Goal: Check status

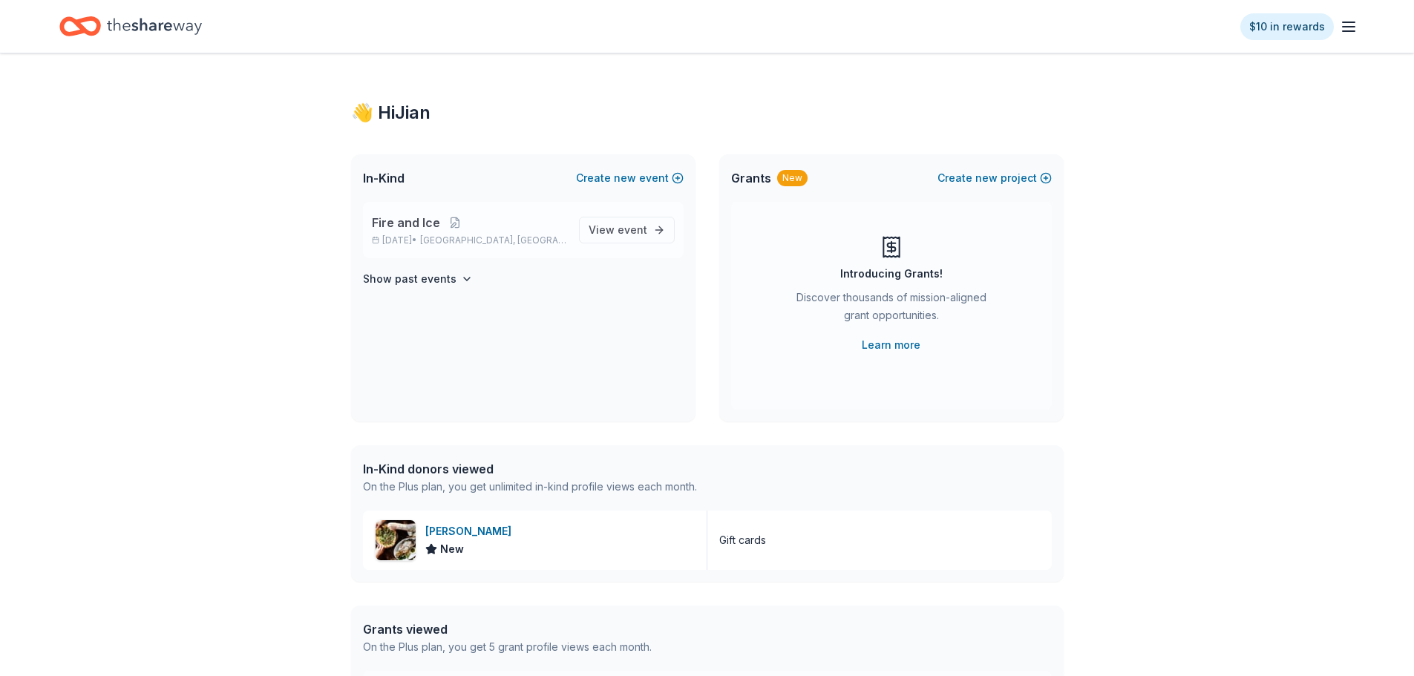
click at [522, 214] on p "[DATE] • [GEOGRAPHIC_DATA], [GEOGRAPHIC_DATA]" at bounding box center [469, 240] width 195 height 12
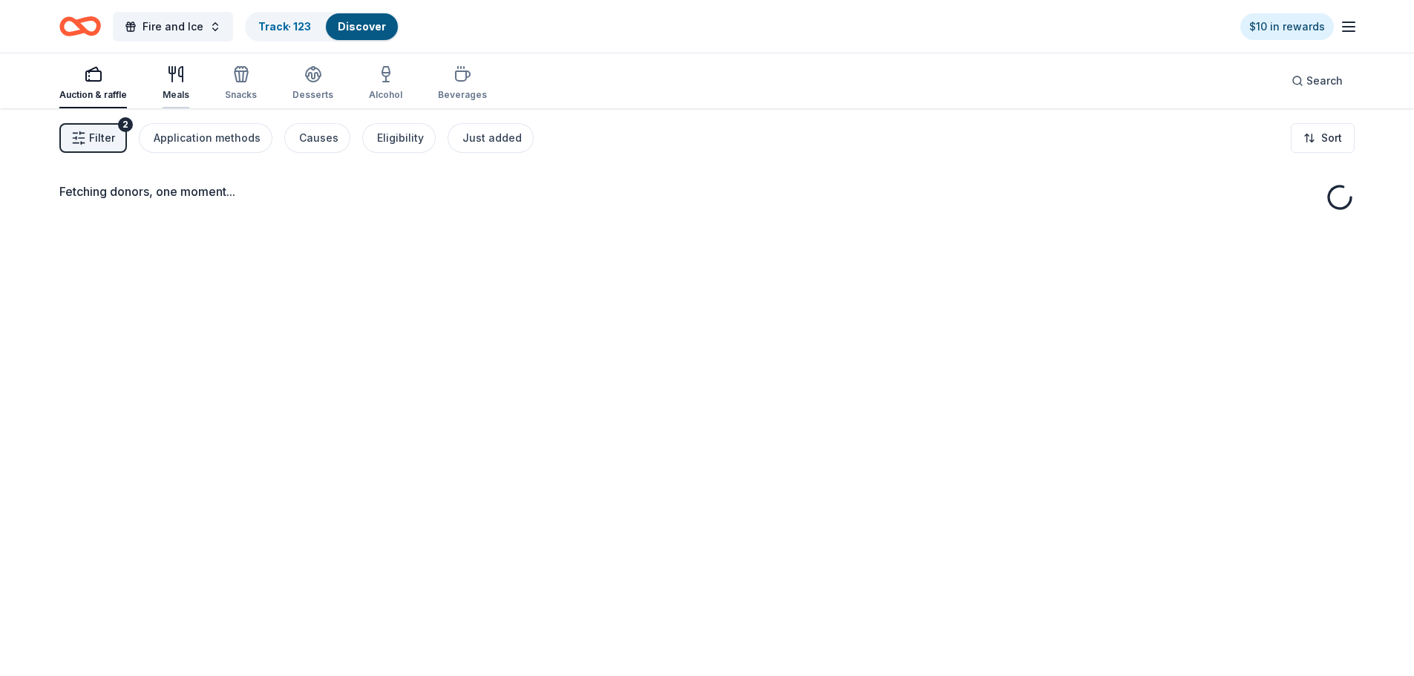
click at [167, 80] on icon "button" at bounding box center [176, 74] width 18 height 18
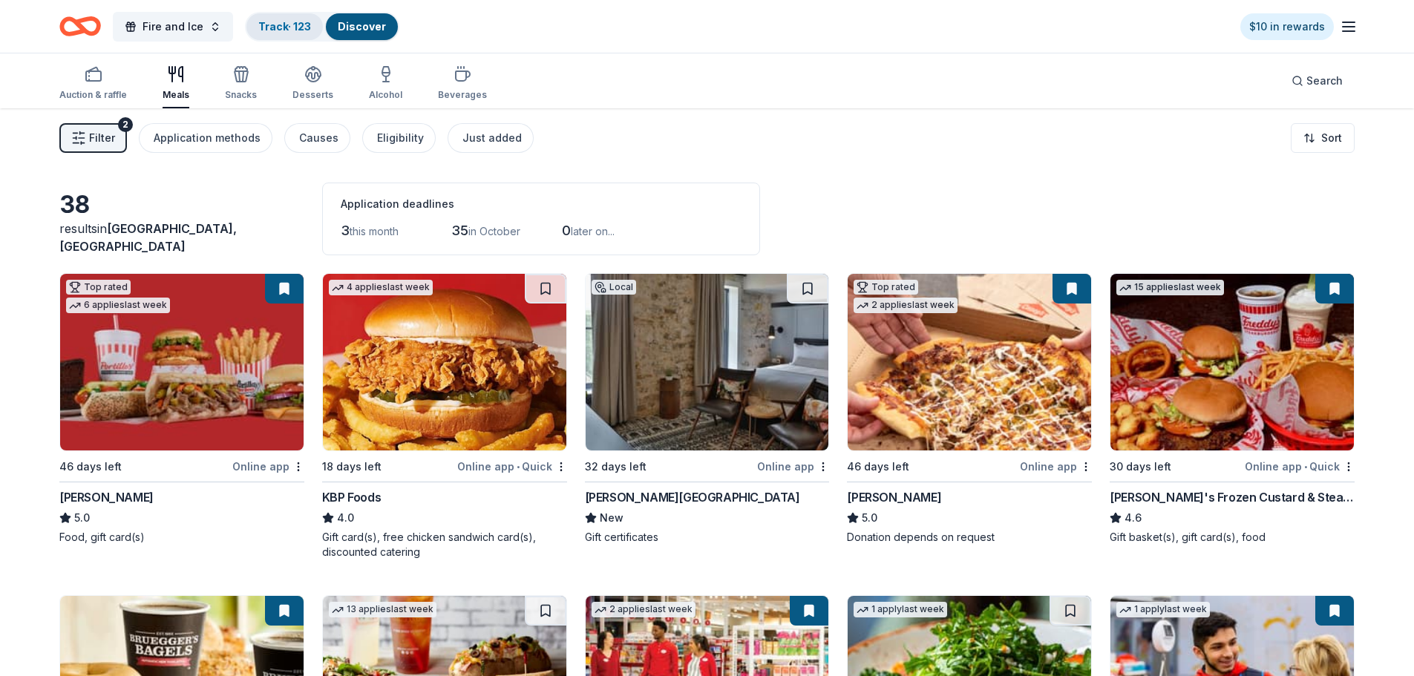
click at [272, 22] on link "Track · 123" at bounding box center [284, 26] width 53 height 13
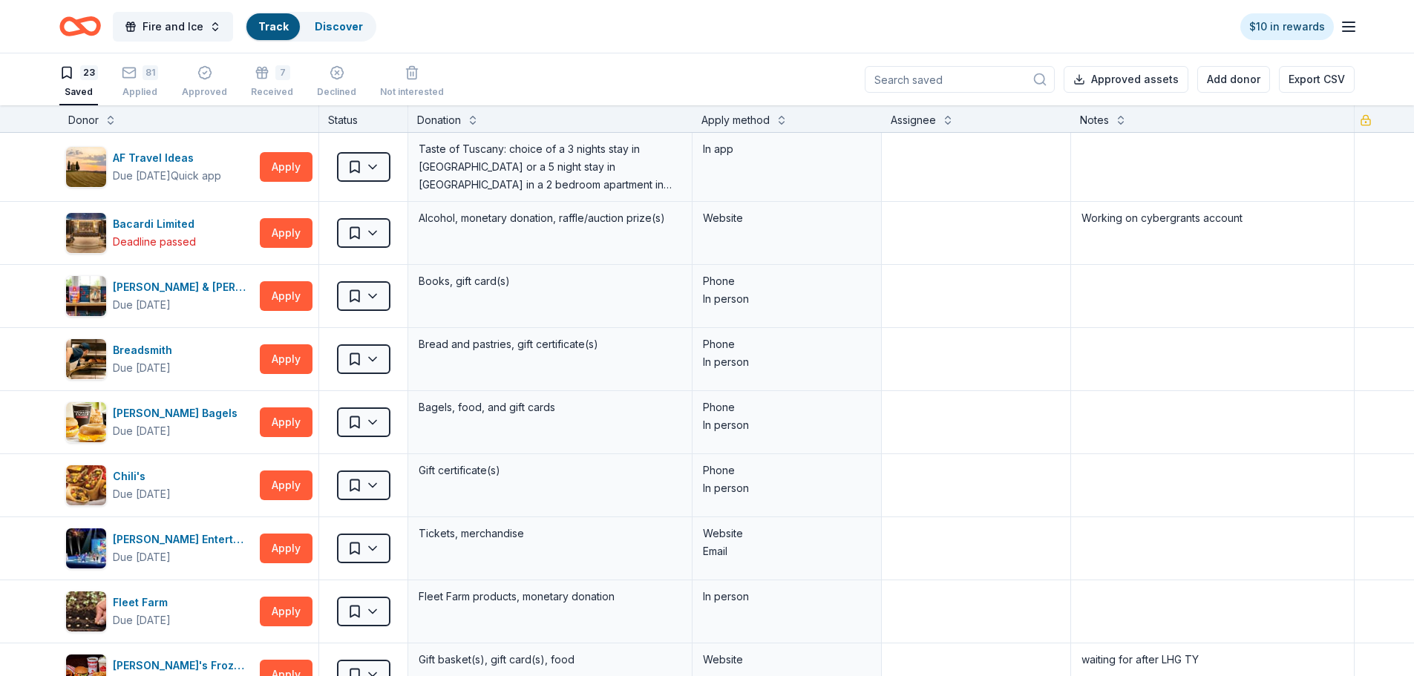
scroll to position [1, 0]
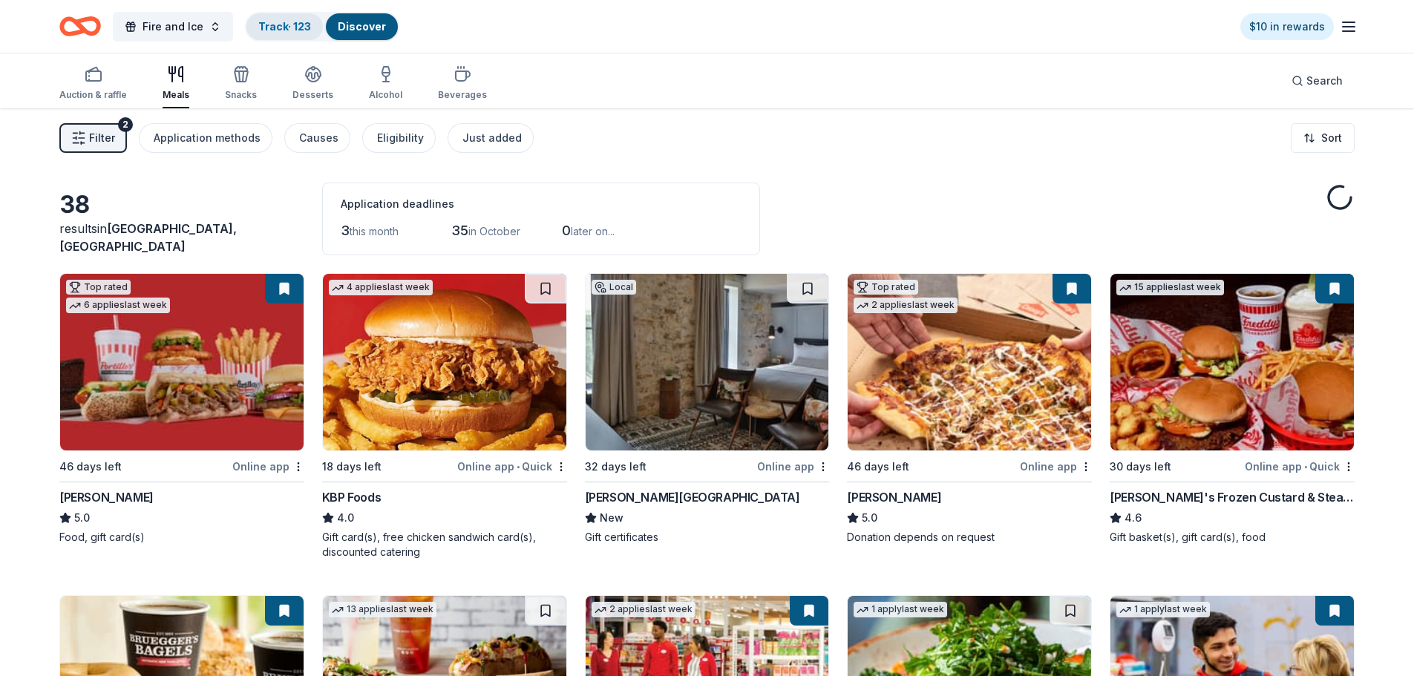
click at [272, 22] on link "Track · 123" at bounding box center [284, 26] width 53 height 13
click at [290, 24] on link "Track · 123" at bounding box center [284, 26] width 53 height 13
click at [287, 32] on link "Track · 123" at bounding box center [284, 26] width 53 height 13
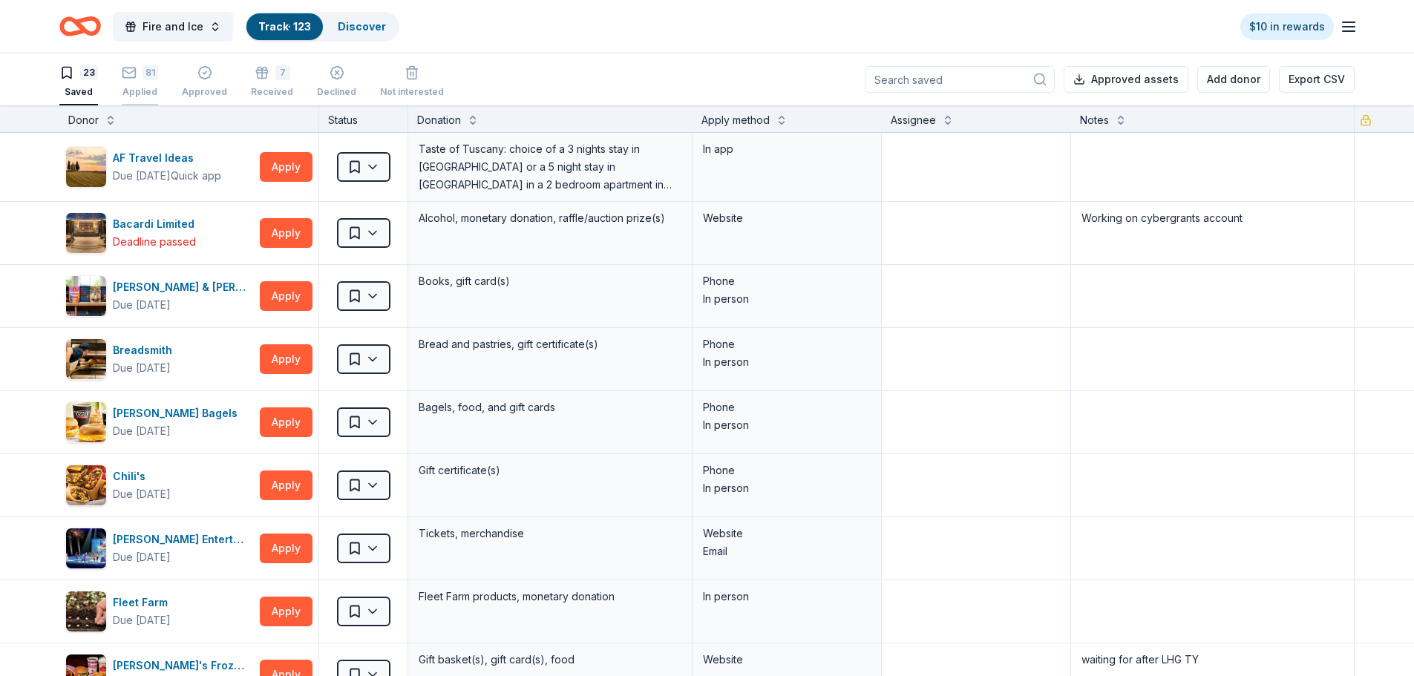
click at [133, 79] on icon "button" at bounding box center [129, 72] width 15 height 15
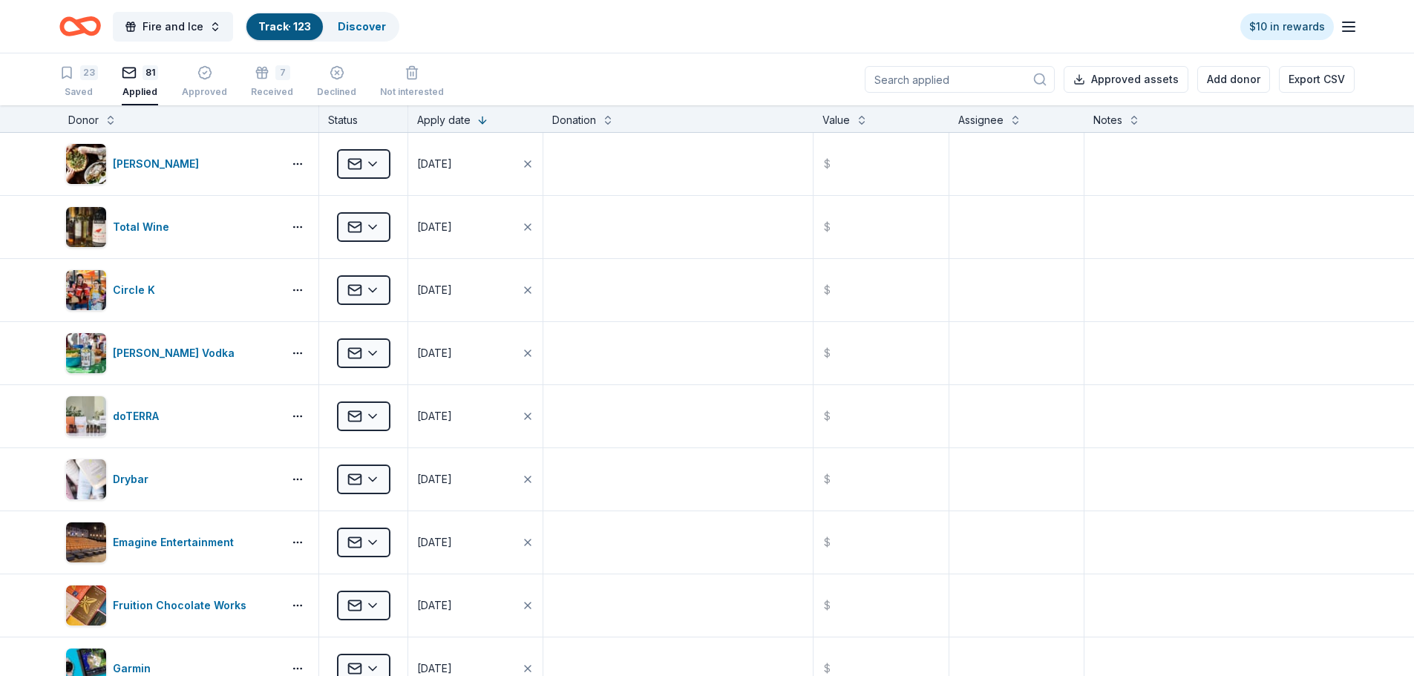
click at [109, 82] on div "23 Saved 81 Applied Approved 7 Received Declined Not interested" at bounding box center [251, 82] width 384 height 46
click at [79, 83] on div "23 Saved" at bounding box center [78, 81] width 39 height 33
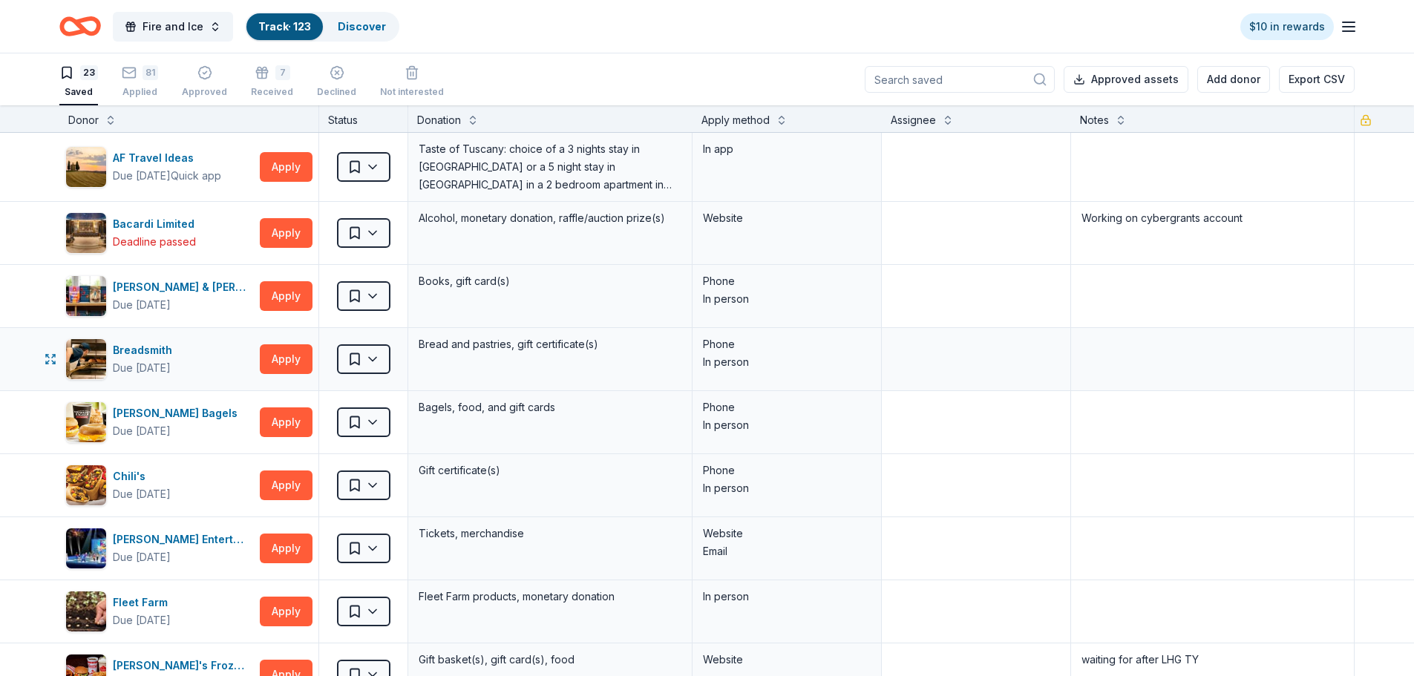
scroll to position [74, 0]
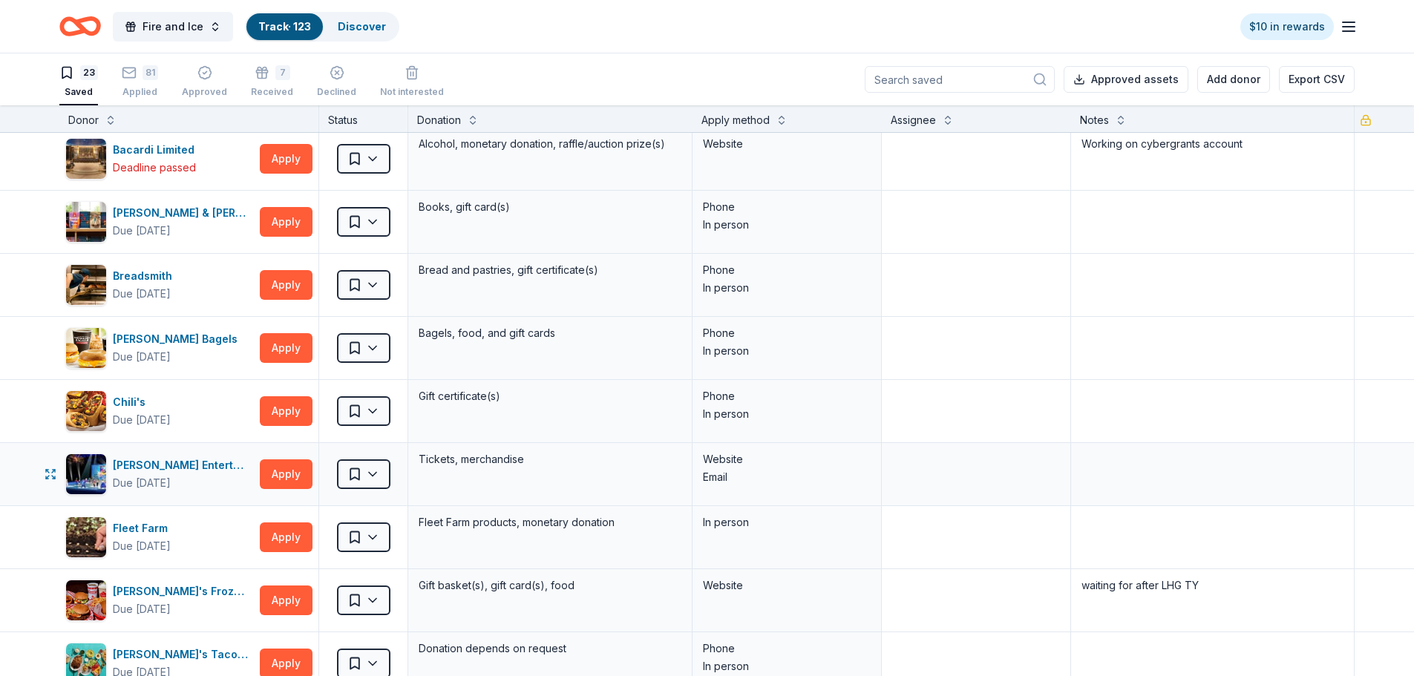
click at [394, 214] on div "Saved" at bounding box center [363, 474] width 88 height 62
click at [372, 214] on html "Fire and Ice Track · 123 Discover $10 in rewards 23 Saved 81 Applied Approved 7…" at bounding box center [707, 338] width 1414 height 676
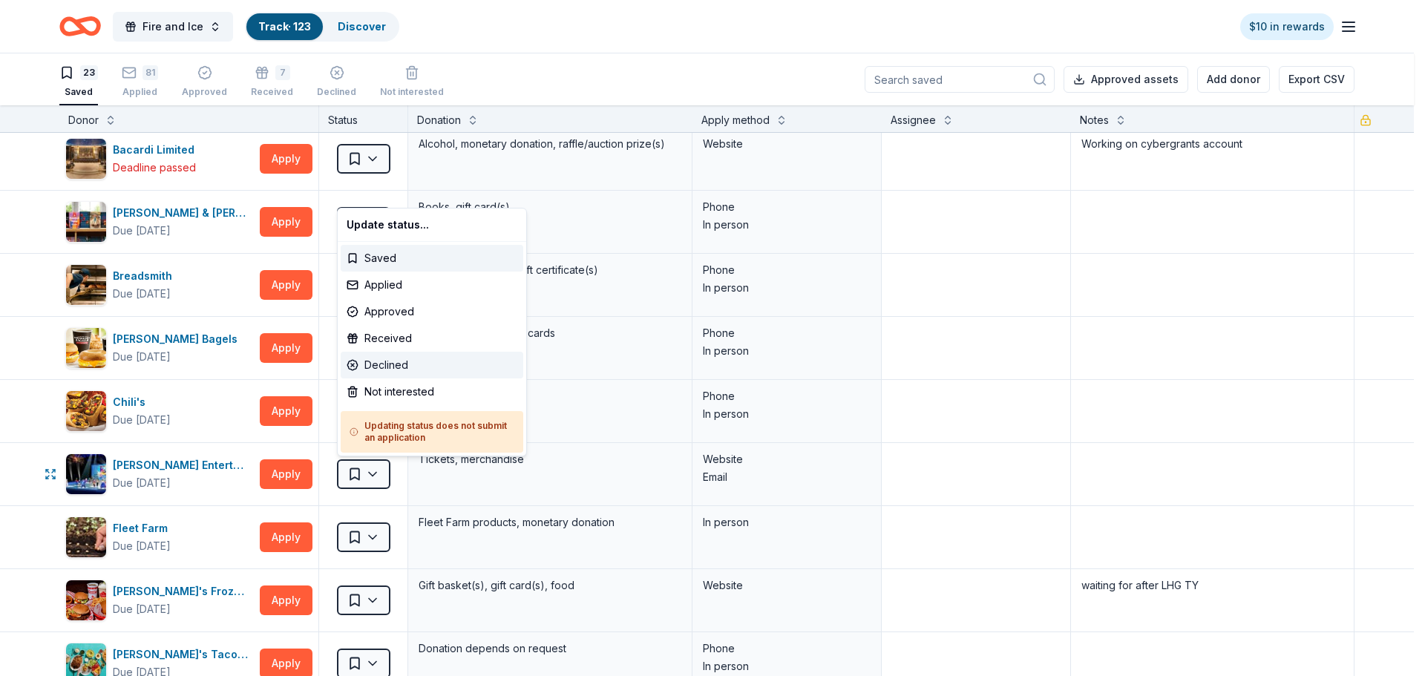
click at [406, 214] on div "Declined" at bounding box center [432, 365] width 183 height 27
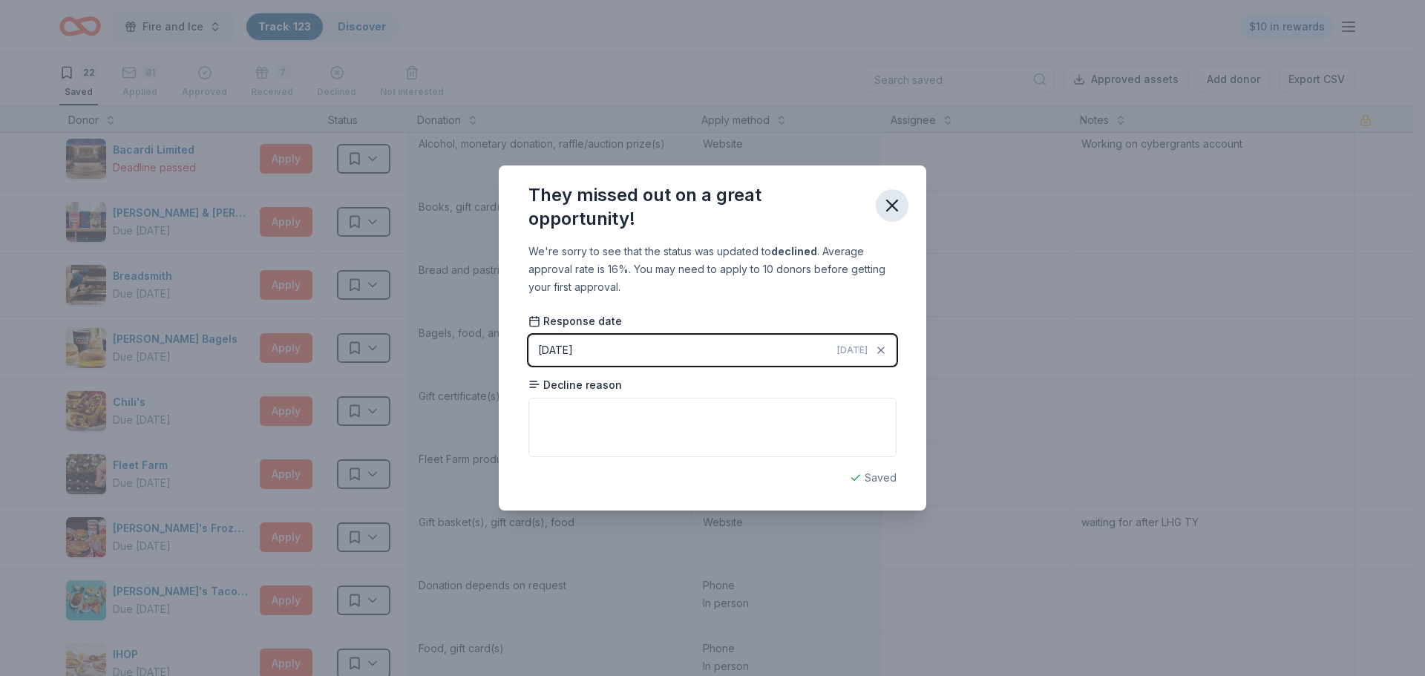
click at [551, 211] on icon "button" at bounding box center [892, 205] width 21 height 21
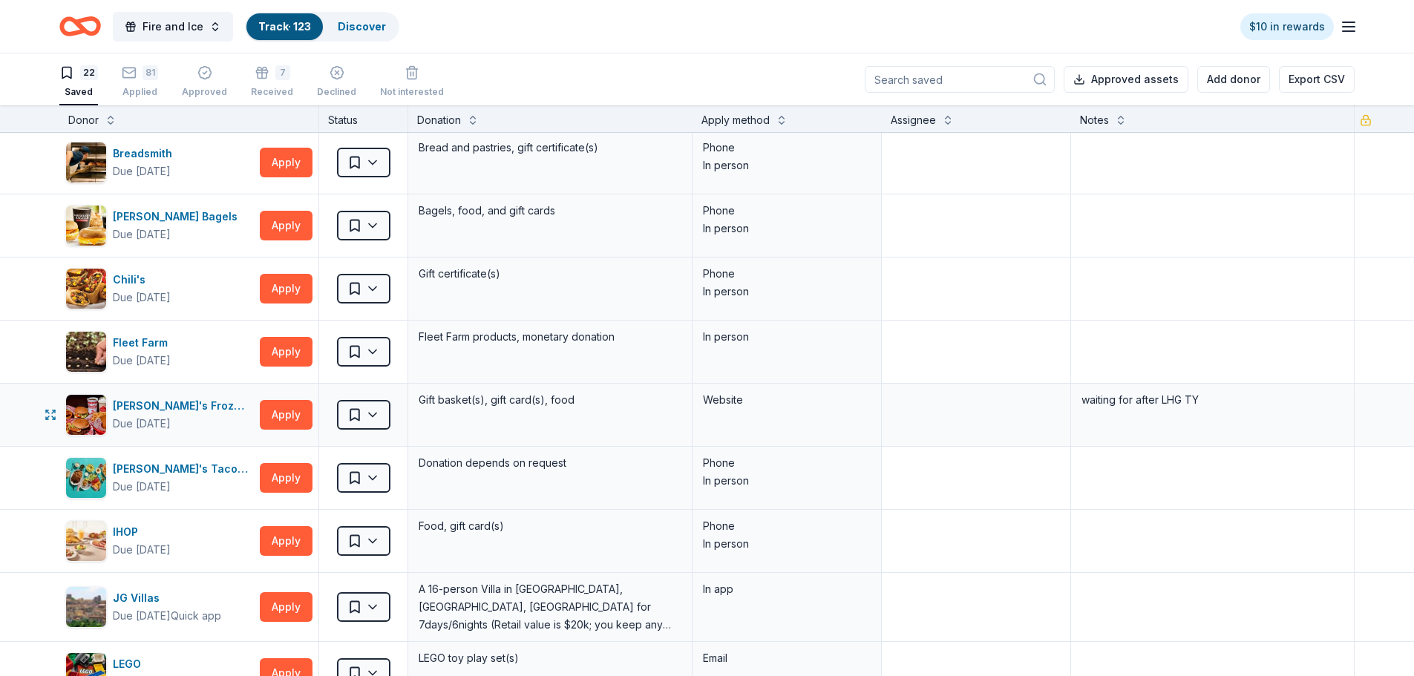
scroll to position [223, 0]
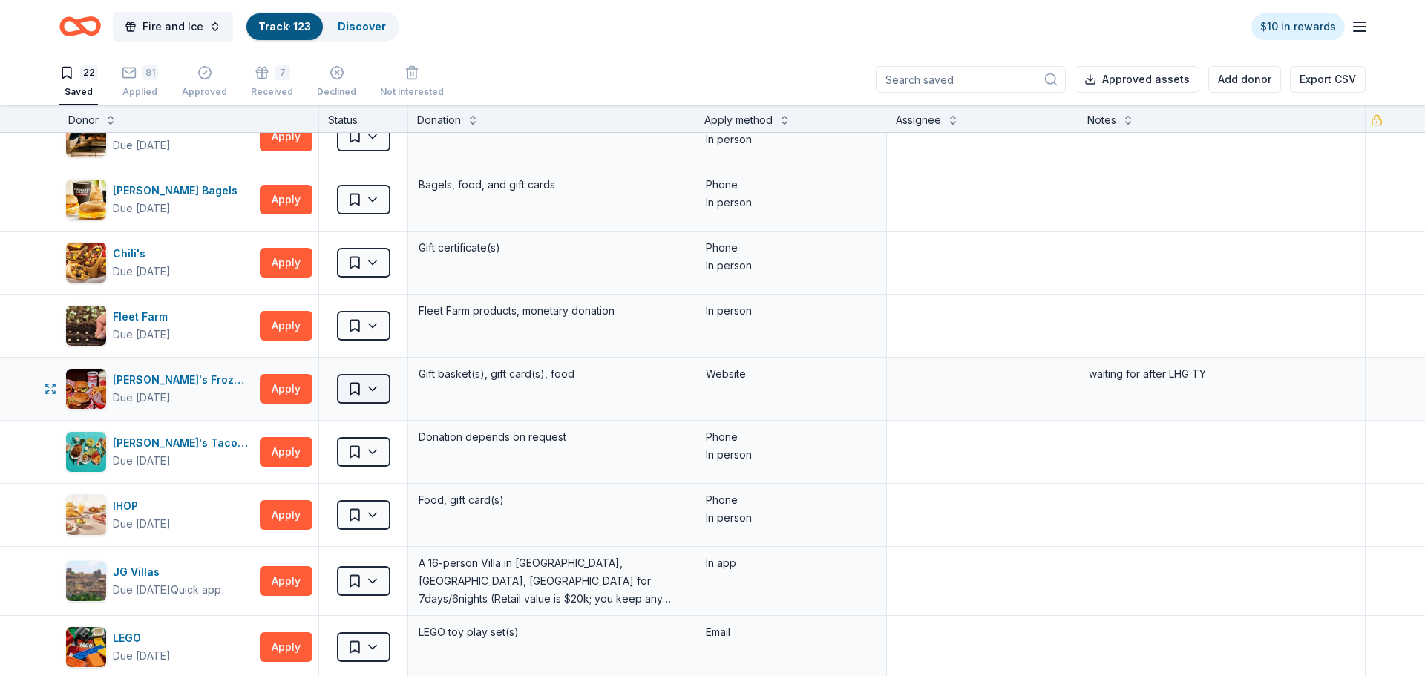
click at [388, 214] on html "Fire and Ice Track · 123 Discover $10 in rewards 22 Saved 81 Applied Approved 7…" at bounding box center [712, 338] width 1425 height 676
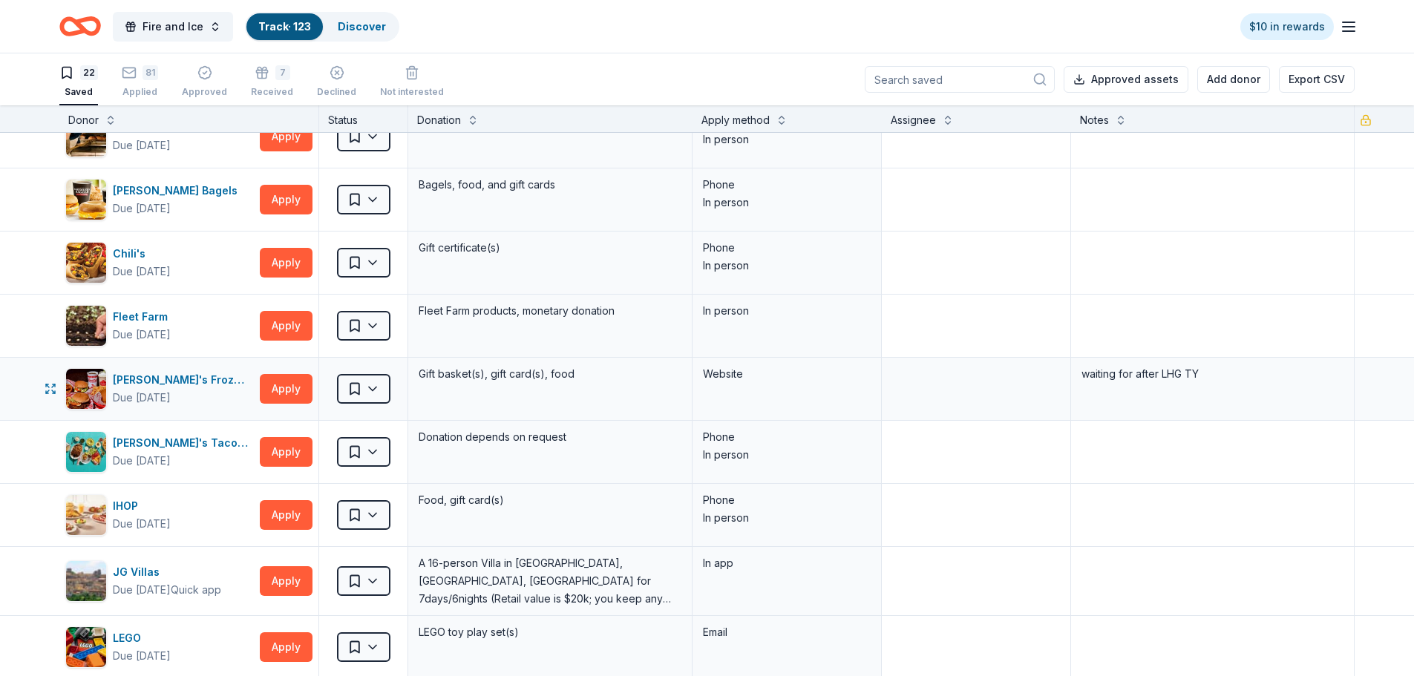
drag, startPoint x: 295, startPoint y: 387, endPoint x: 461, endPoint y: 373, distance: 166.8
click at [461, 214] on html "Fire and Ice Track · 123 Discover $10 in rewards 22 Saved 81 Applied Approved 7…" at bounding box center [707, 338] width 1414 height 676
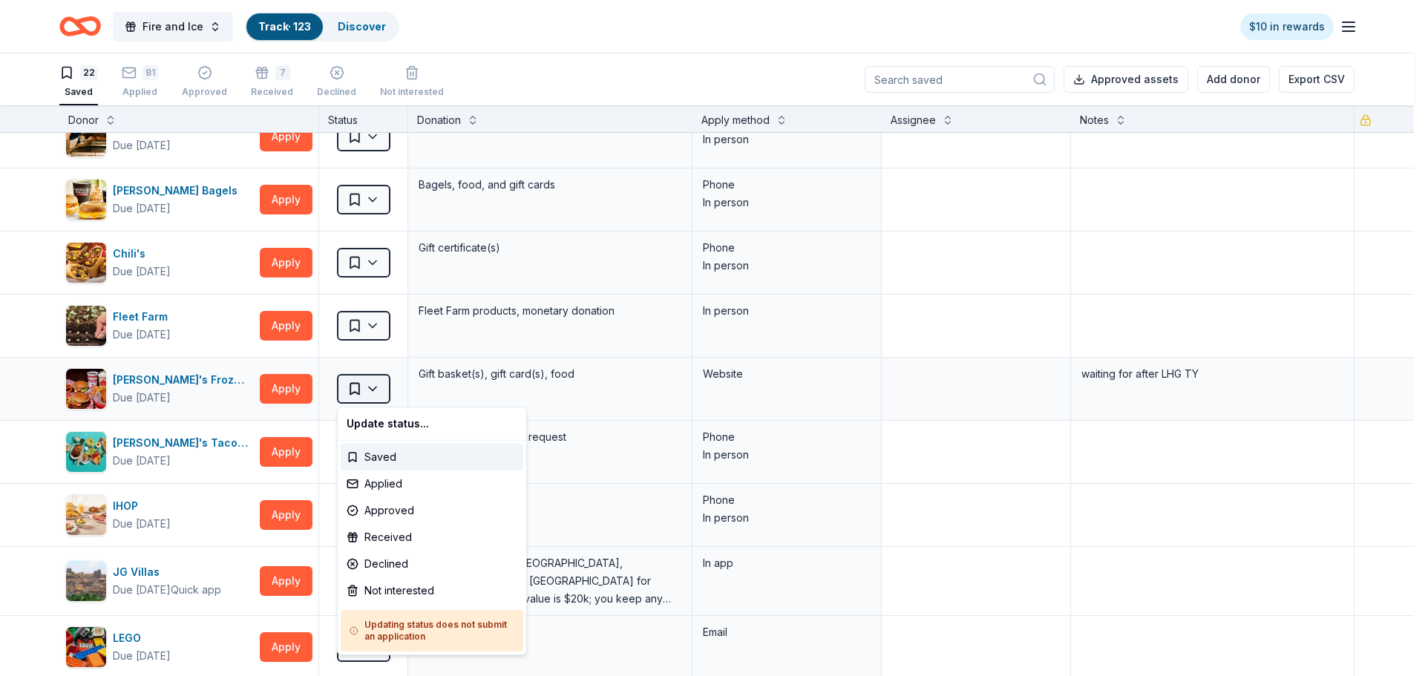
click at [383, 214] on html "Fire and Ice Track · 123 Discover $10 in rewards 22 Saved 81 Applied Approved 7…" at bounding box center [712, 338] width 1425 height 676
click at [396, 214] on div "Received" at bounding box center [432, 537] width 183 height 27
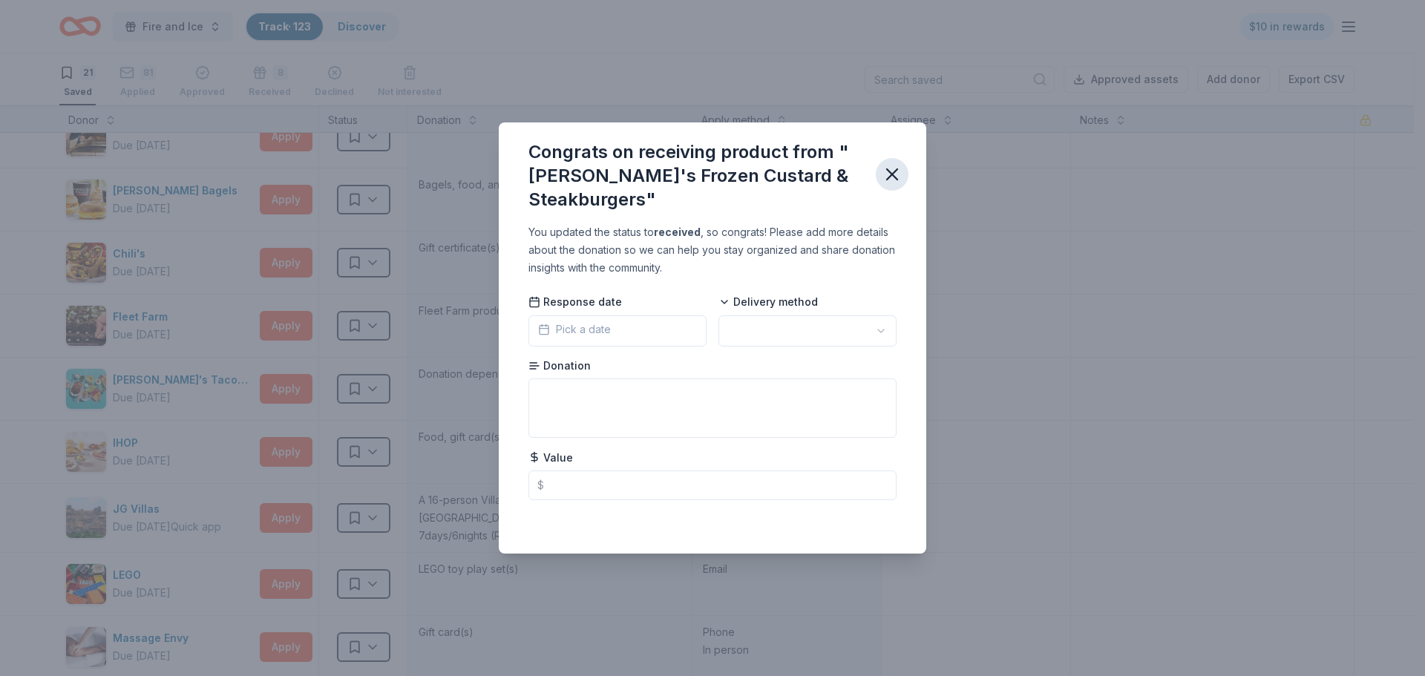
click at [551, 174] on icon "button" at bounding box center [892, 174] width 10 height 10
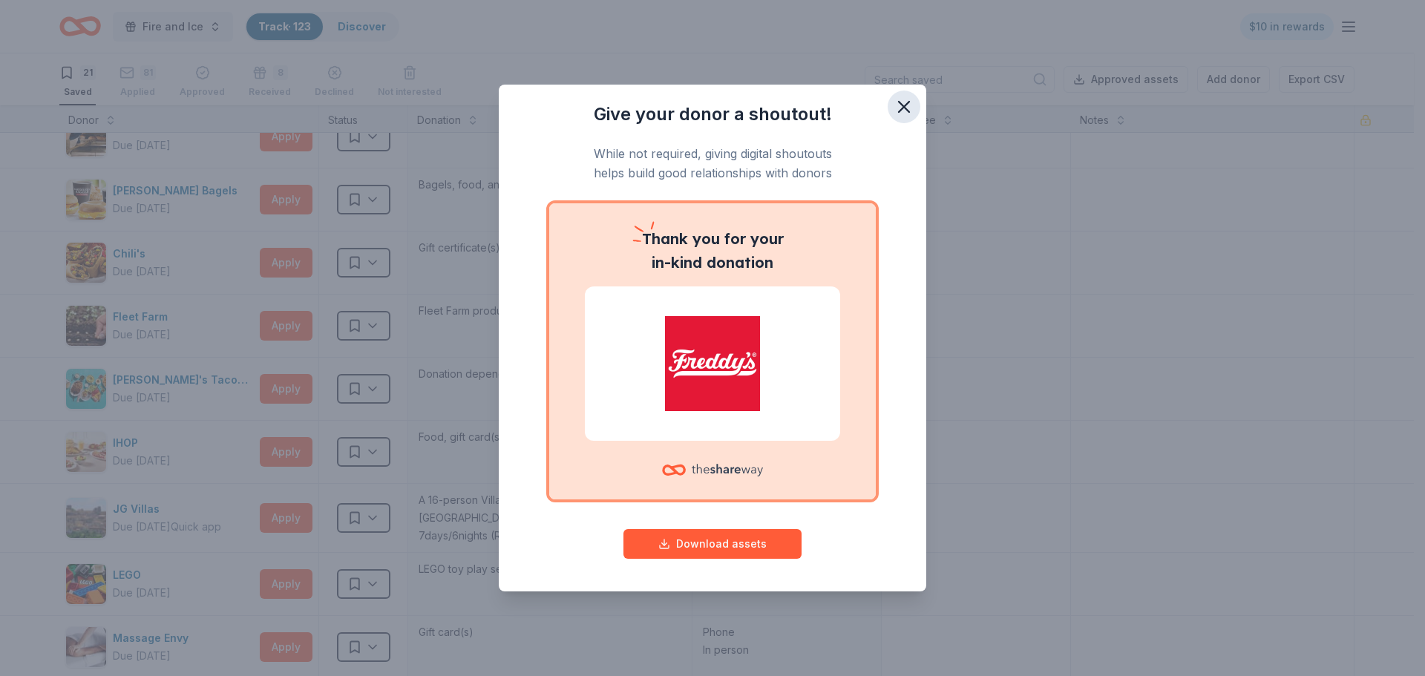
click at [551, 101] on icon "button" at bounding box center [903, 106] width 21 height 21
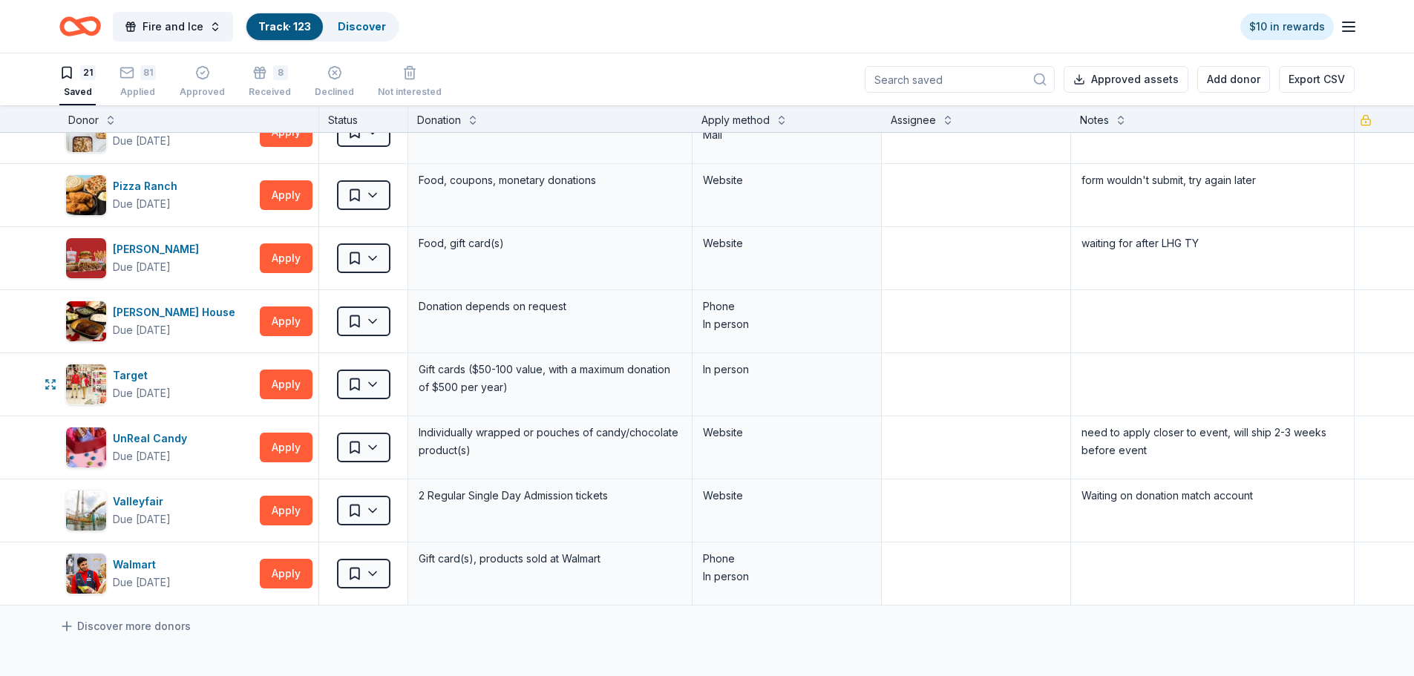
scroll to position [890, 0]
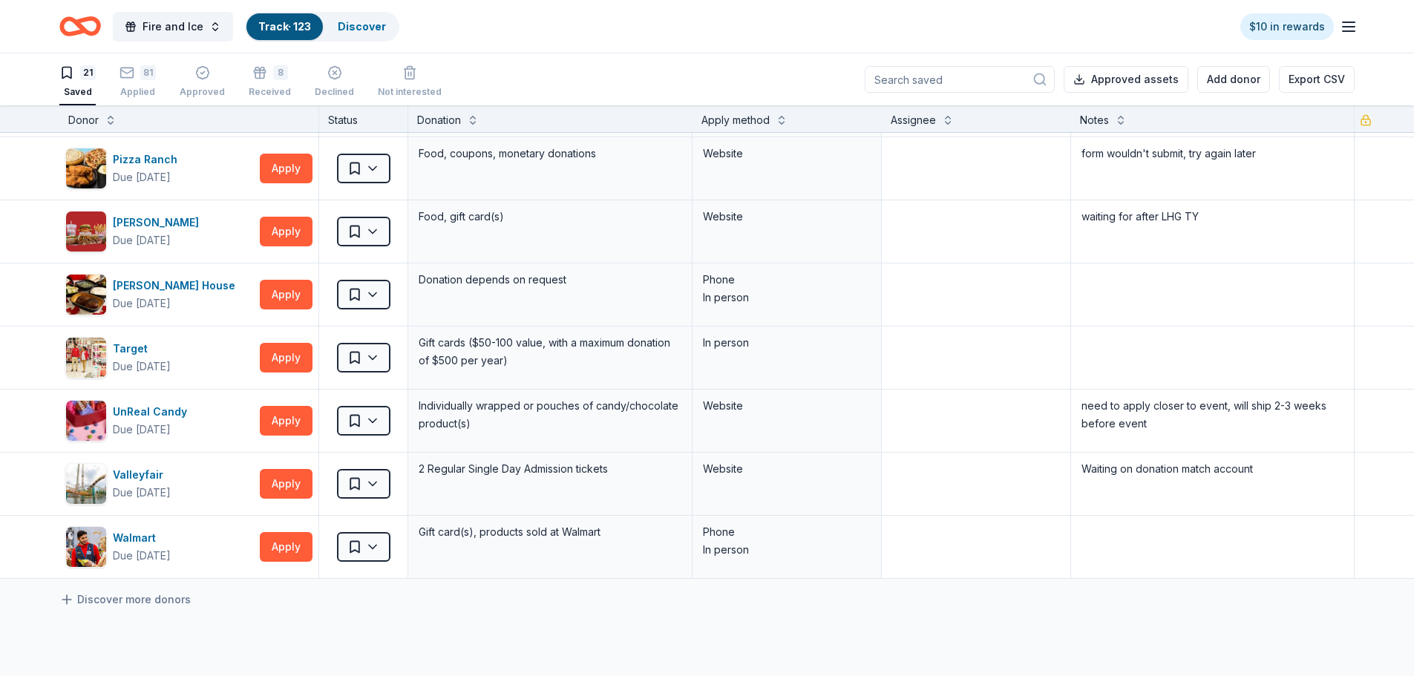
click at [116, 82] on div "21 Saved 81 Applied Approved 8 Received Declined Not interested" at bounding box center [250, 82] width 382 height 46
click at [124, 77] on rect "button" at bounding box center [127, 73] width 13 height 10
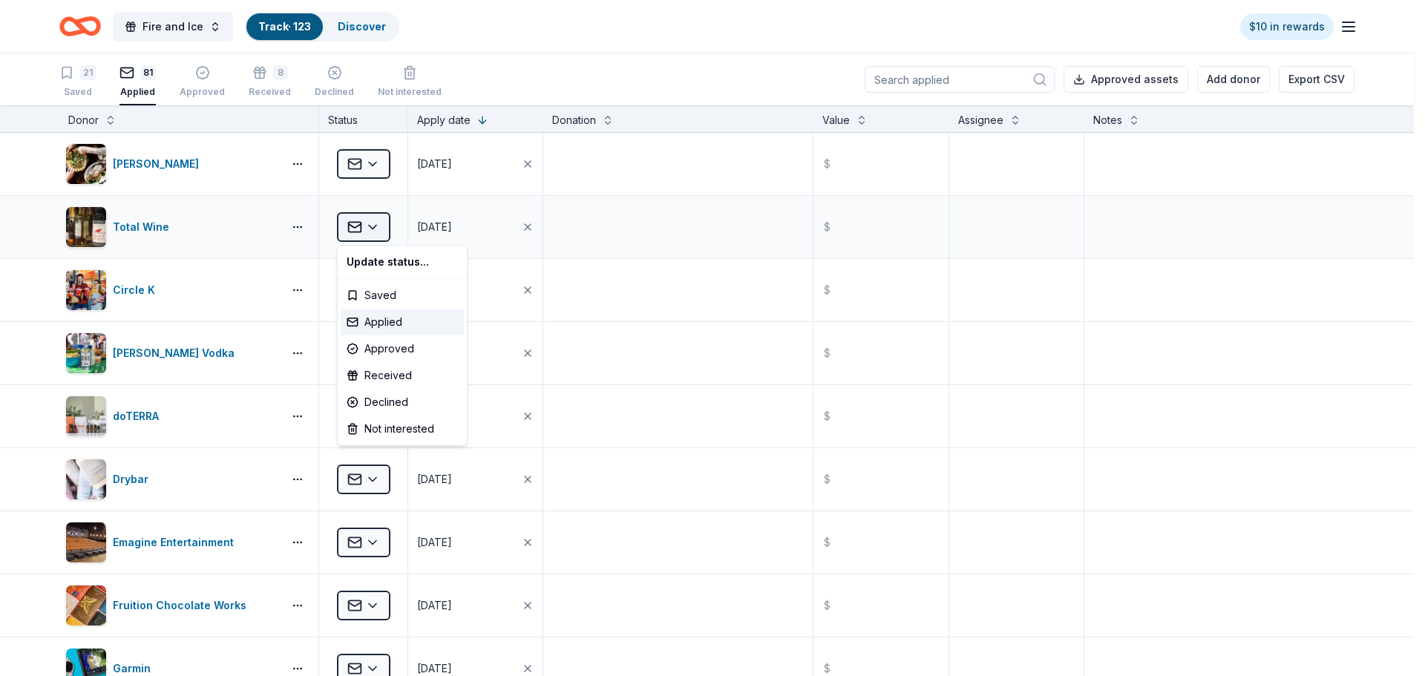
click at [373, 214] on html "Fire and Ice Track · 123 Discover $10 in rewards 21 Saved 81 Applied Approved 8…" at bounding box center [712, 338] width 1425 height 676
click at [396, 214] on div "Approved" at bounding box center [402, 348] width 123 height 27
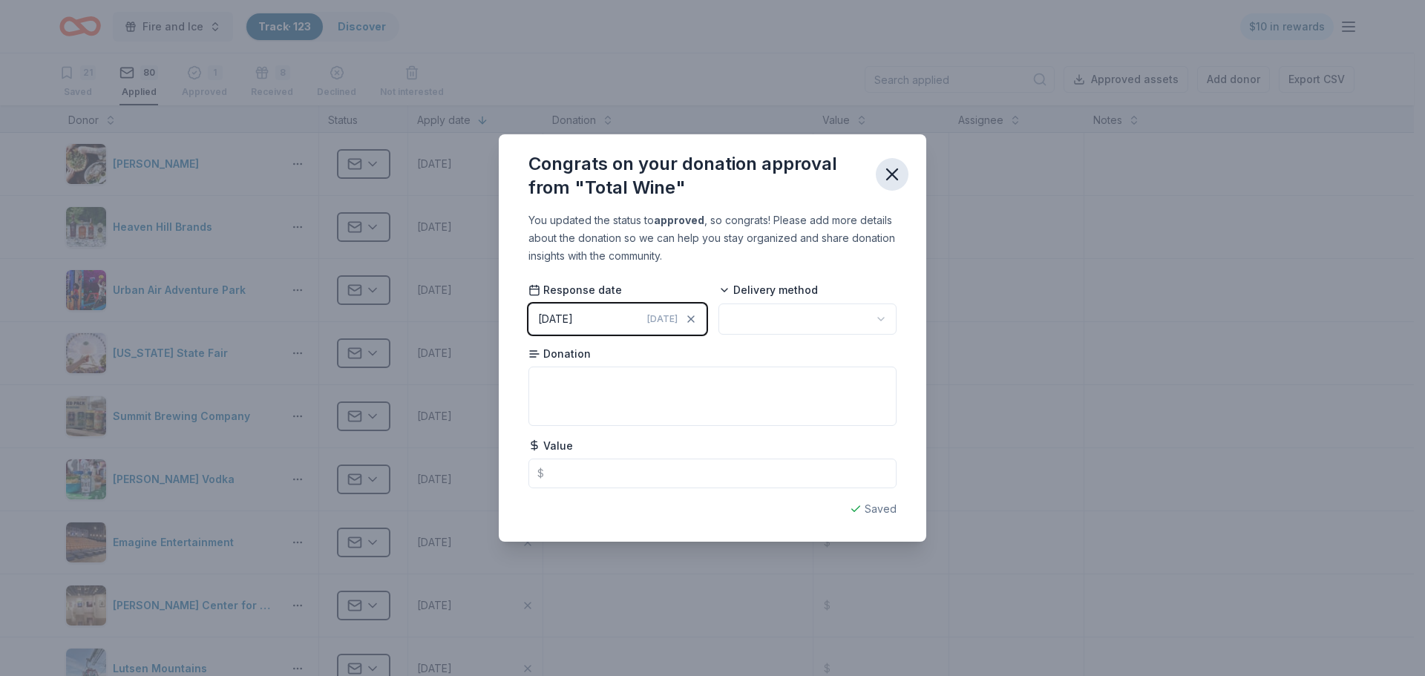
click at [551, 180] on icon "button" at bounding box center [892, 174] width 21 height 21
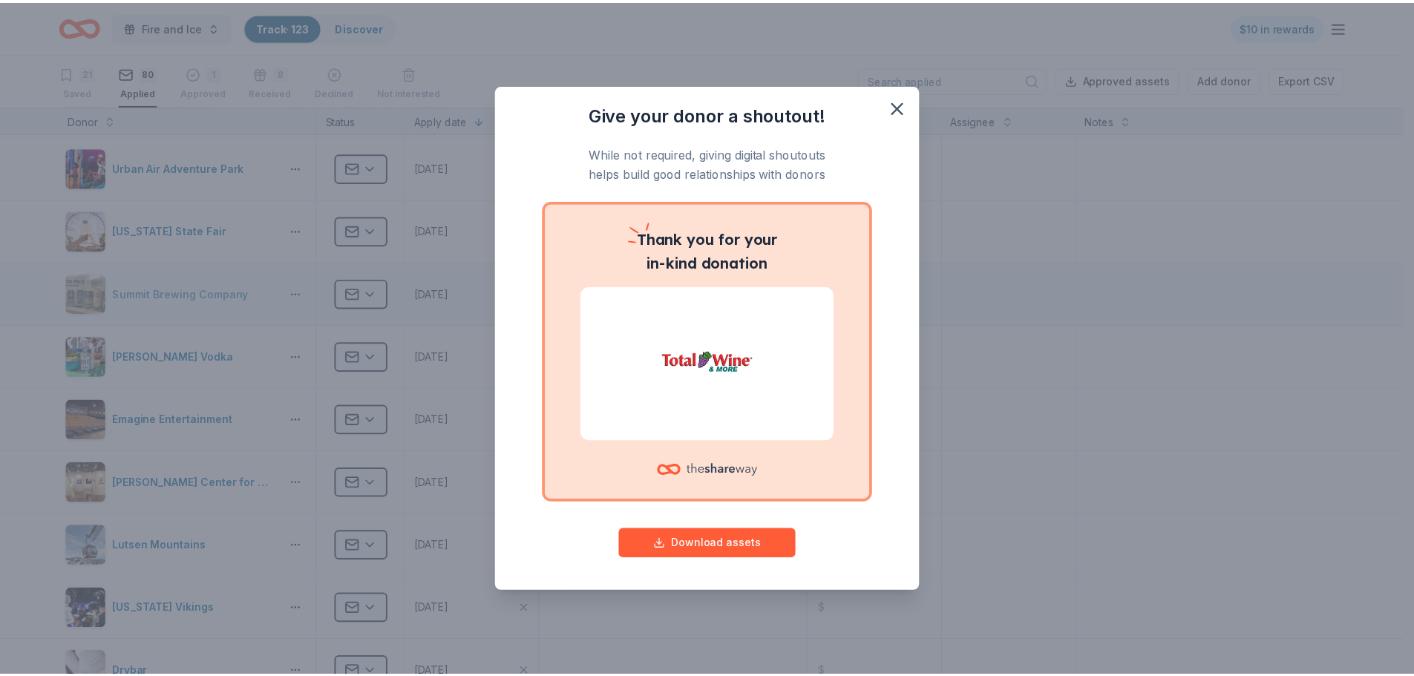
scroll to position [148, 0]
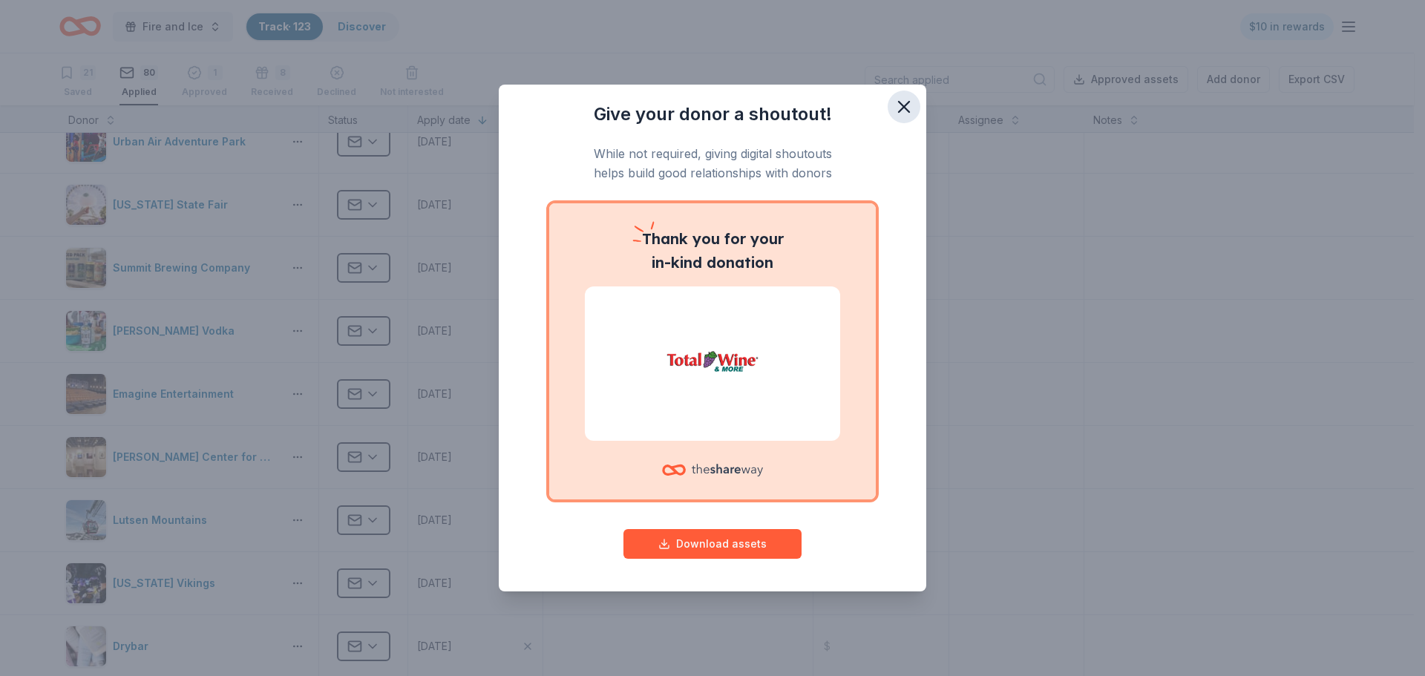
click at [551, 101] on icon "button" at bounding box center [903, 106] width 21 height 21
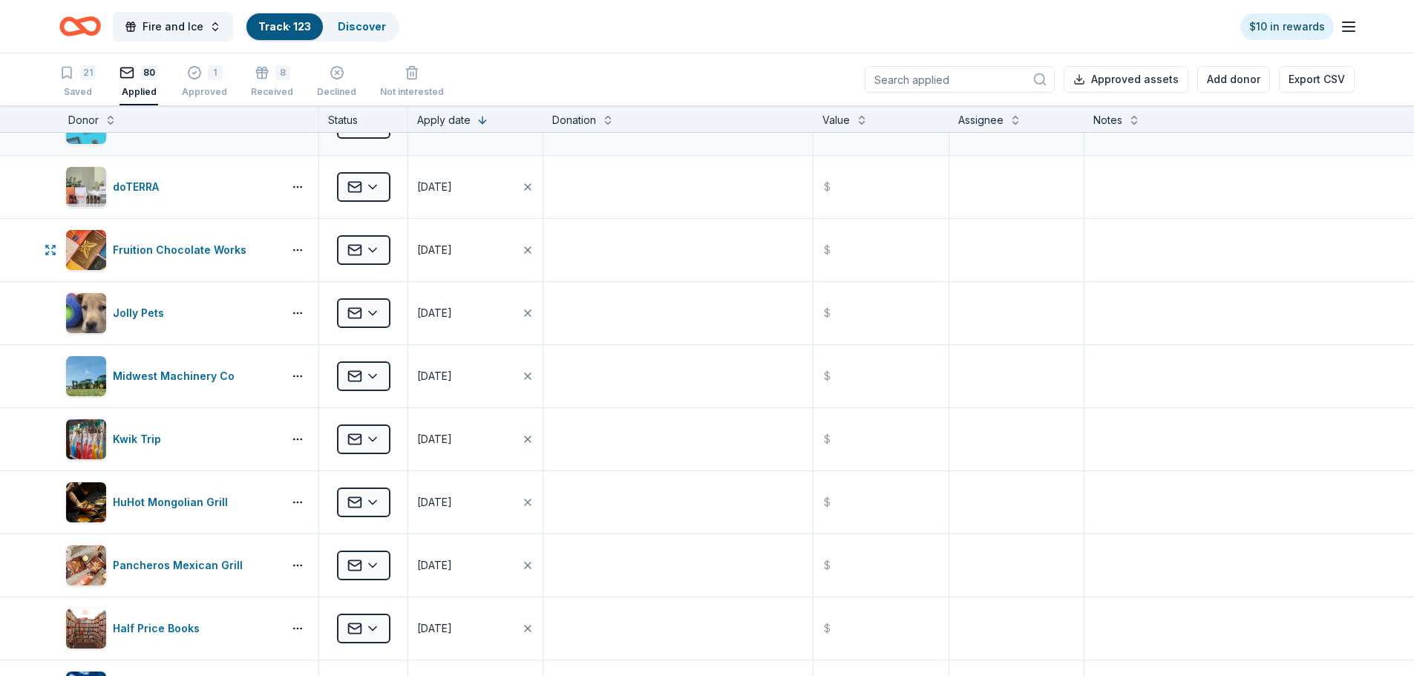
scroll to position [965, 0]
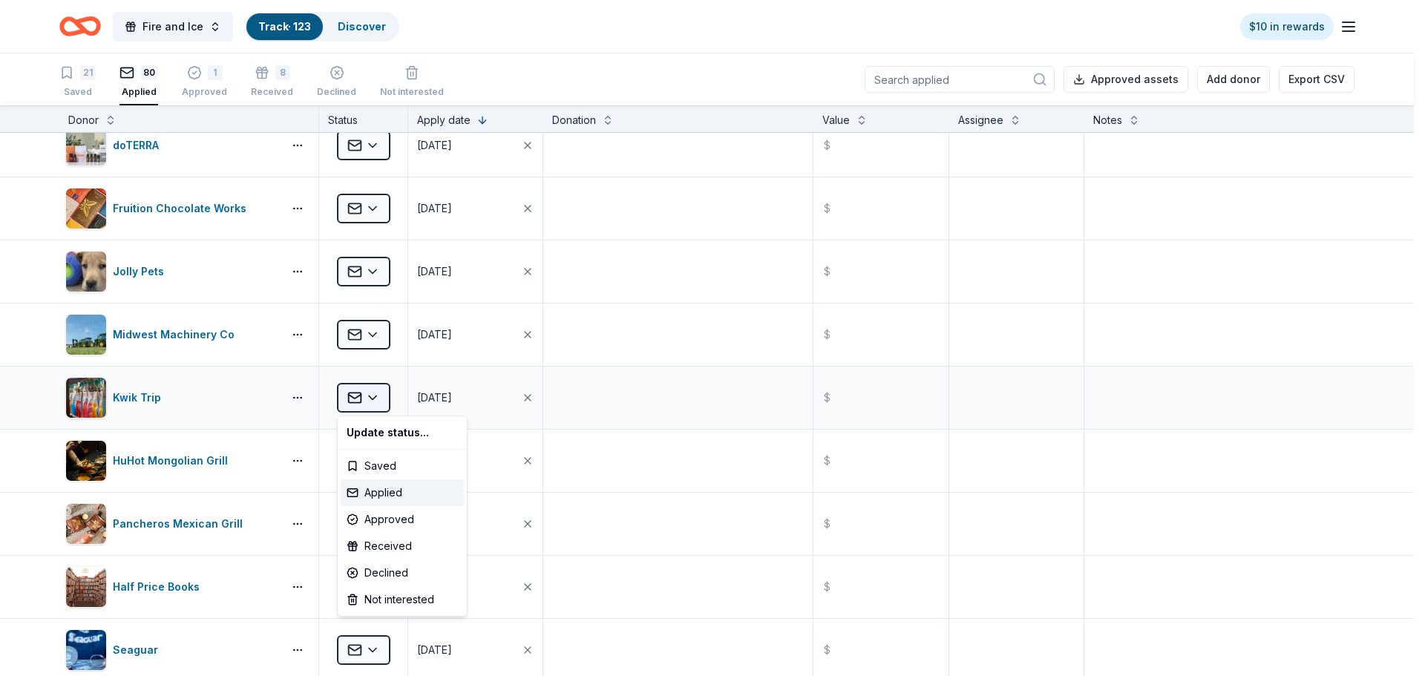
click at [384, 214] on html "Fire and Ice Track · 123 Discover $10 in rewards 21 Saved 80 Applied 1 Approved…" at bounding box center [712, 338] width 1425 height 676
click at [392, 214] on div "Received" at bounding box center [402, 546] width 123 height 27
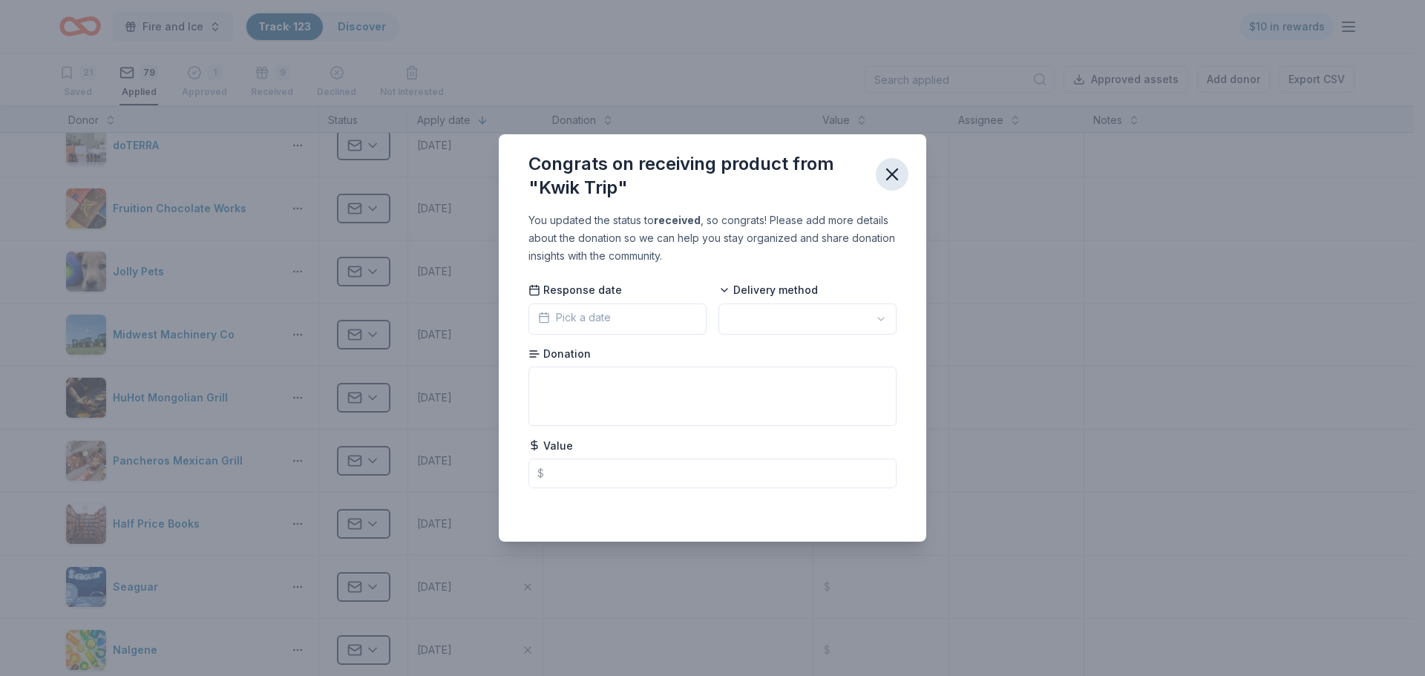
click at [551, 185] on button "button" at bounding box center [892, 174] width 33 height 33
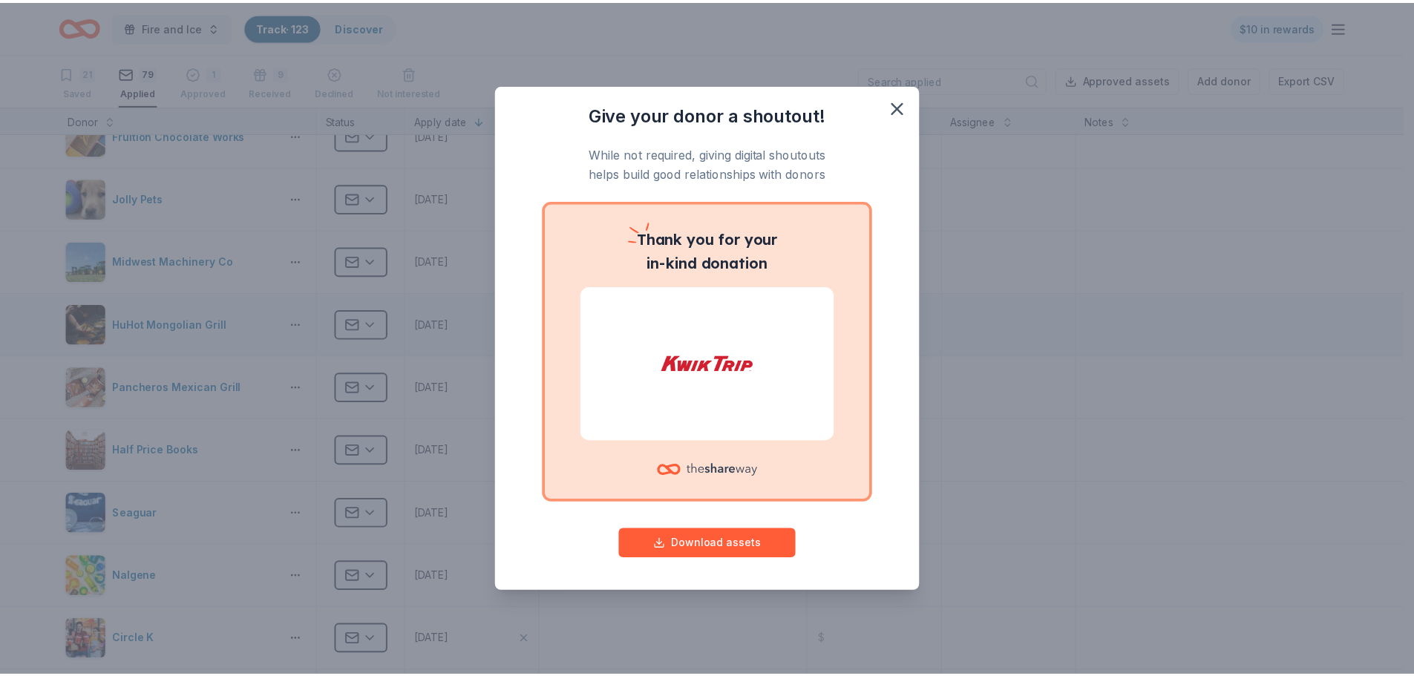
scroll to position [1039, 0]
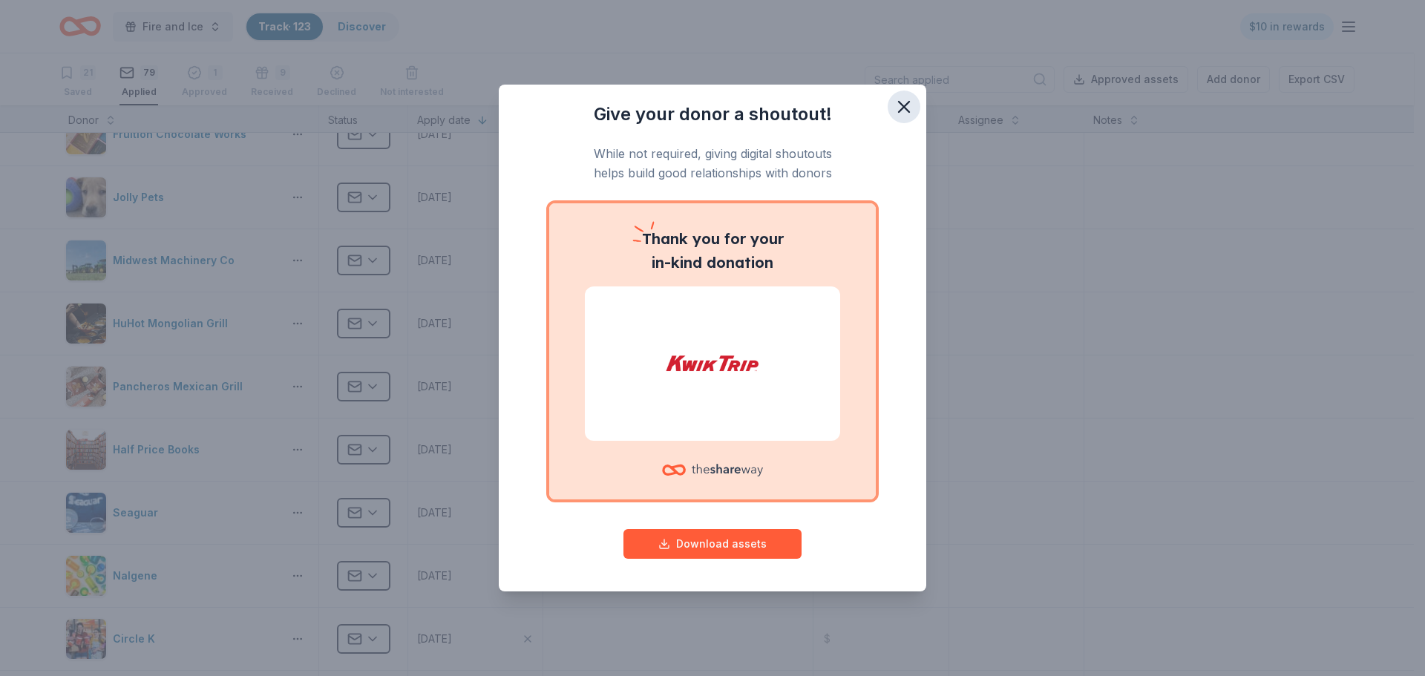
click at [551, 105] on icon "button" at bounding box center [903, 106] width 21 height 21
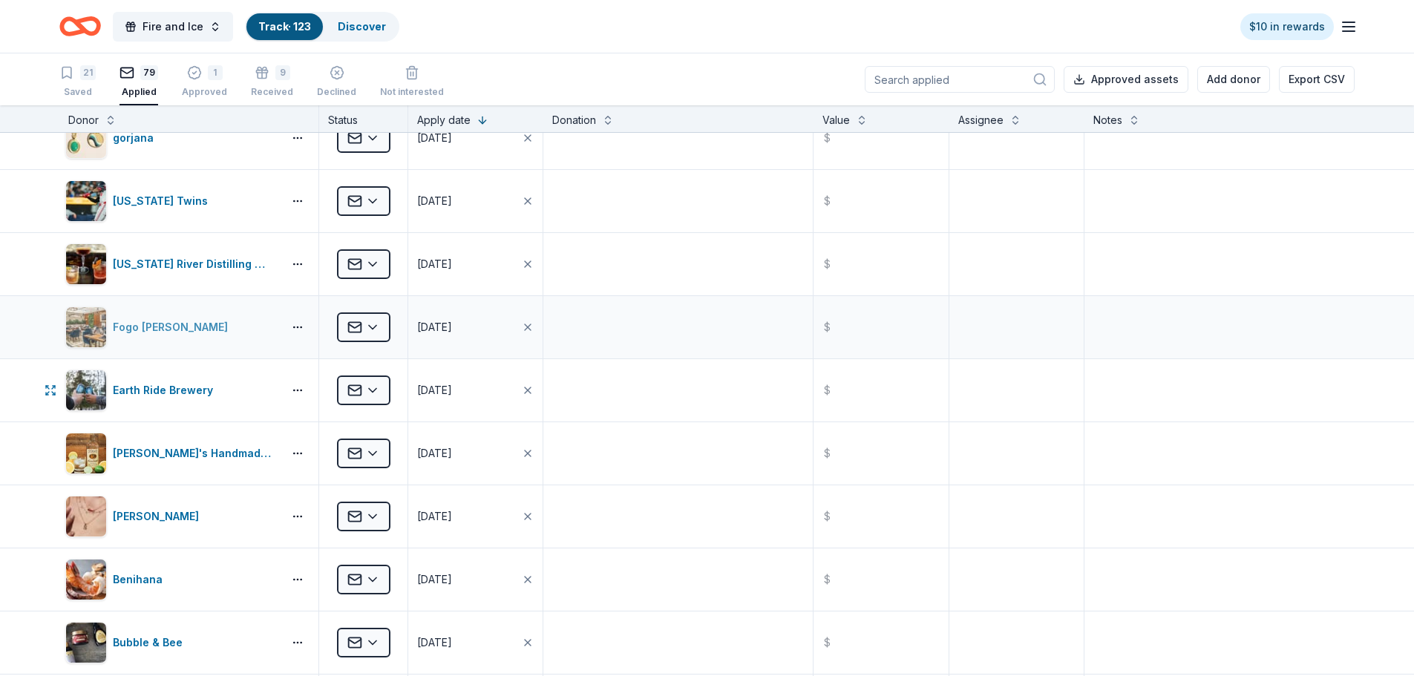
scroll to position [1929, 0]
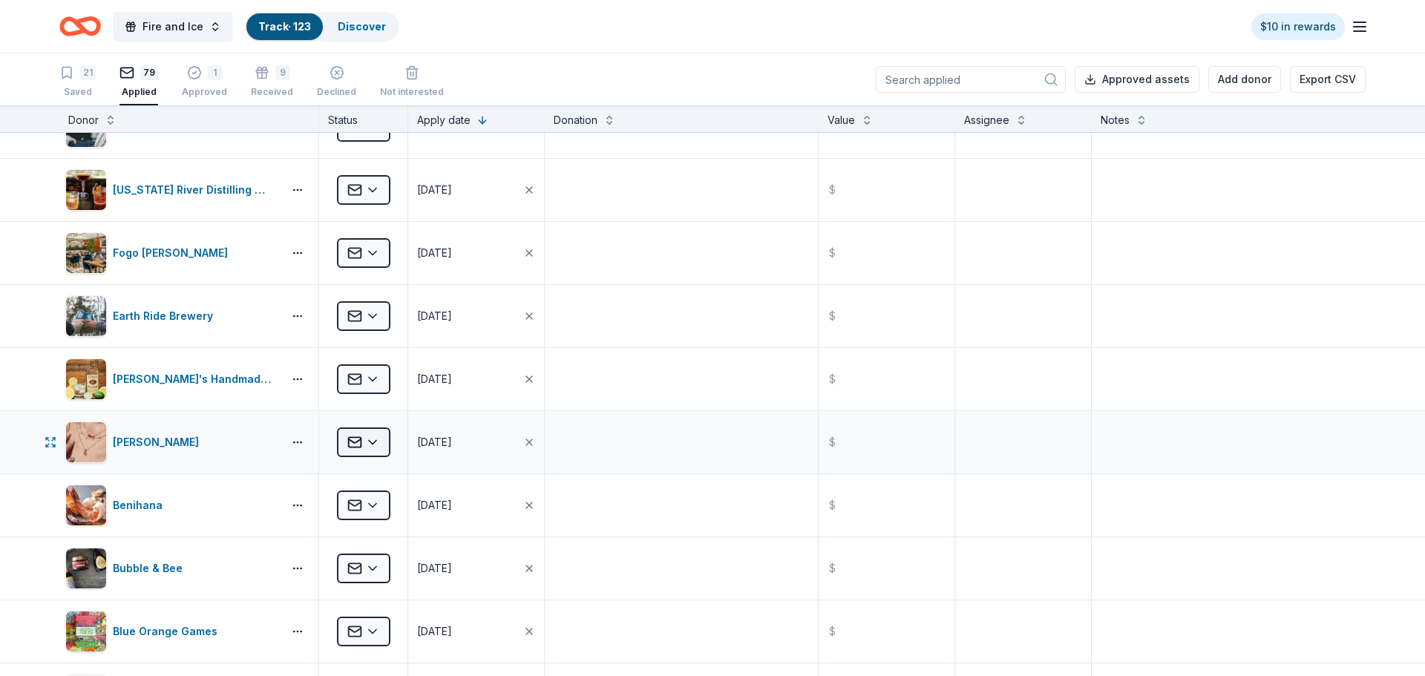
click at [370, 214] on html "Fire and Ice Track · 123 Discover $10 in rewards 21 Saved 79 Applied 1 Approved…" at bounding box center [712, 338] width 1425 height 676
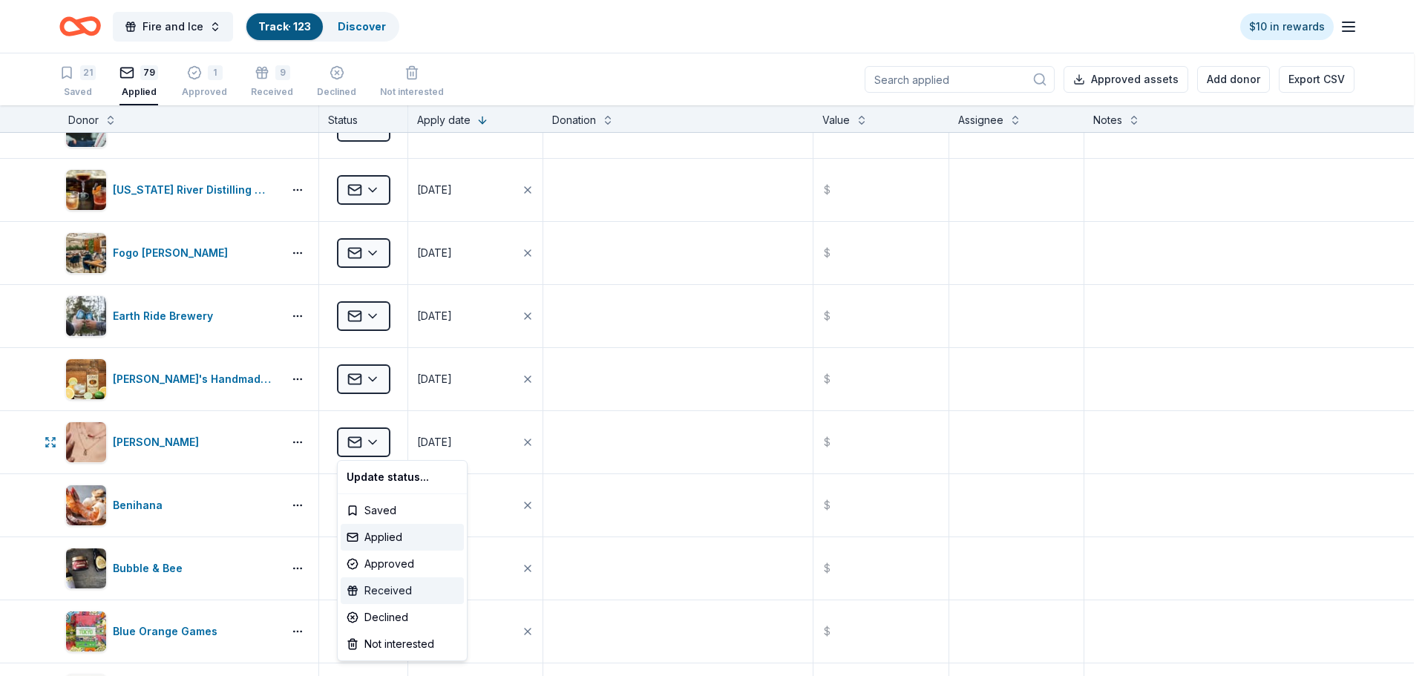
click at [388, 214] on div "Received" at bounding box center [402, 590] width 123 height 27
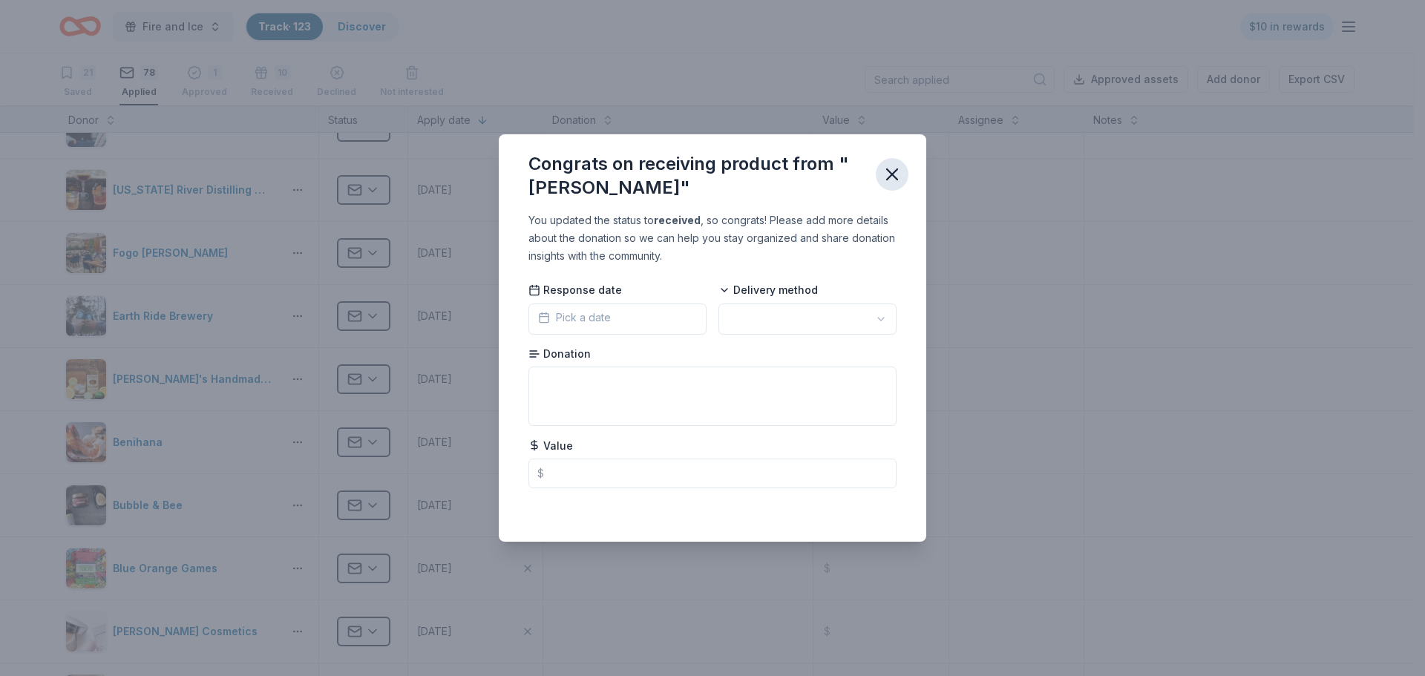
click at [551, 174] on icon "button" at bounding box center [892, 174] width 10 height 10
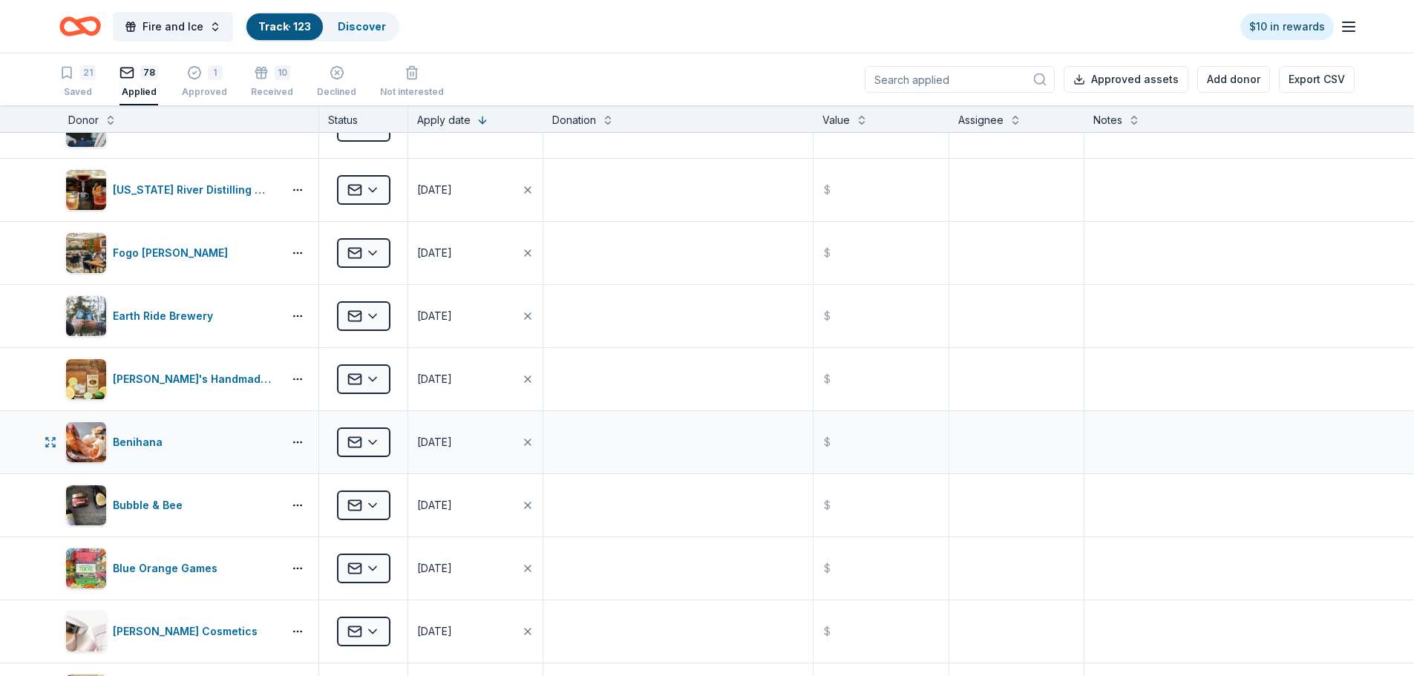
scroll to position [2004, 0]
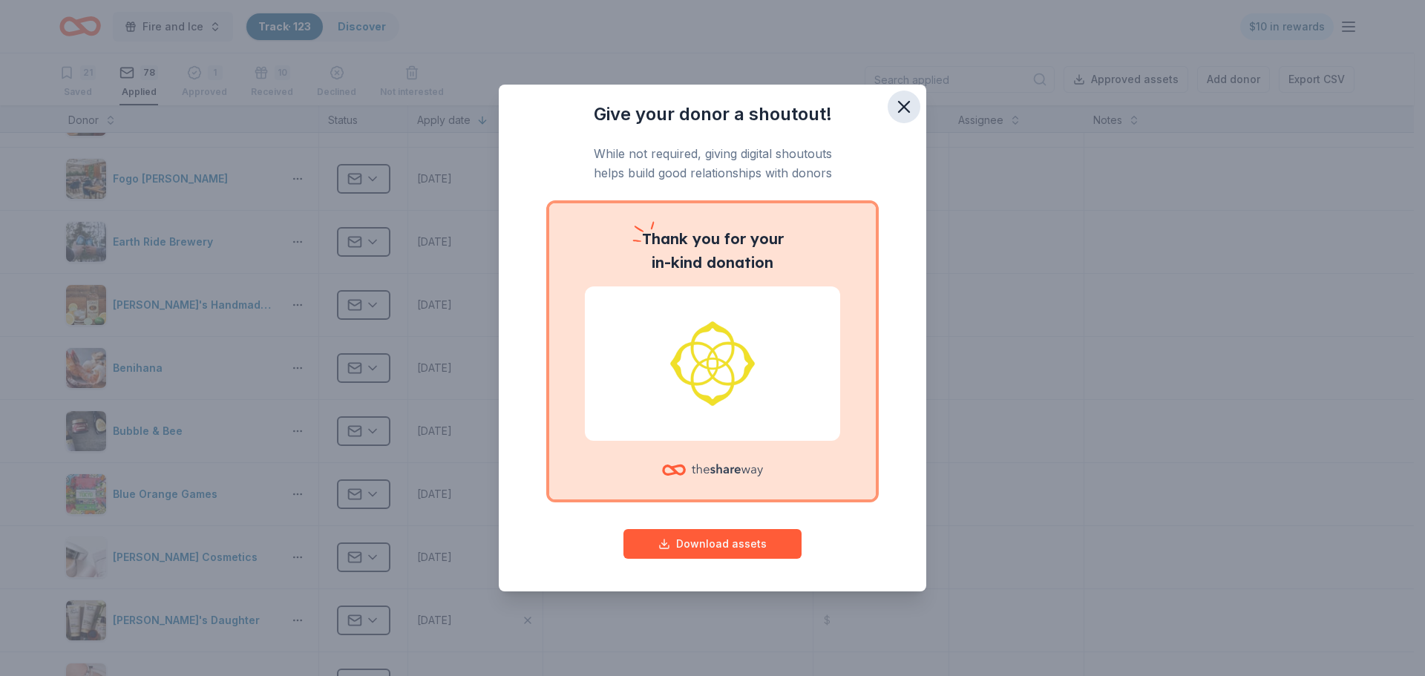
click at [551, 102] on icon "button" at bounding box center [903, 106] width 21 height 21
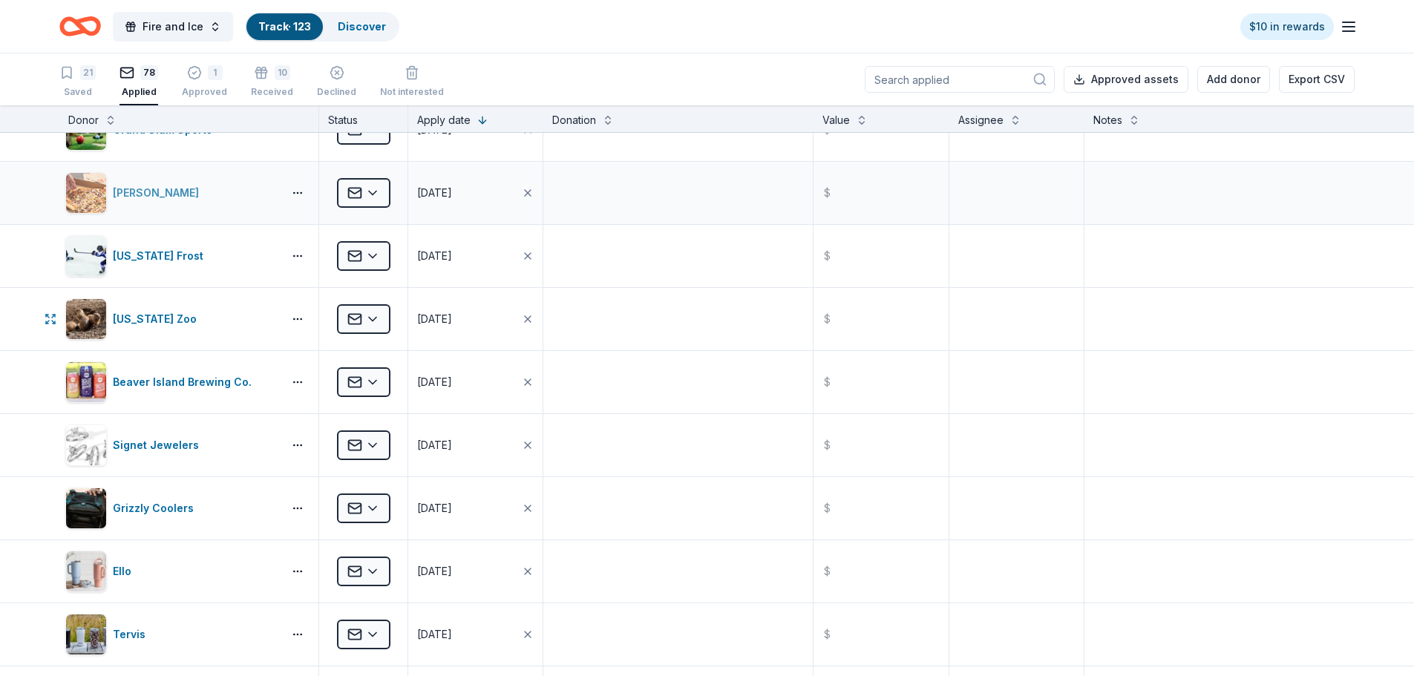
scroll to position [4081, 0]
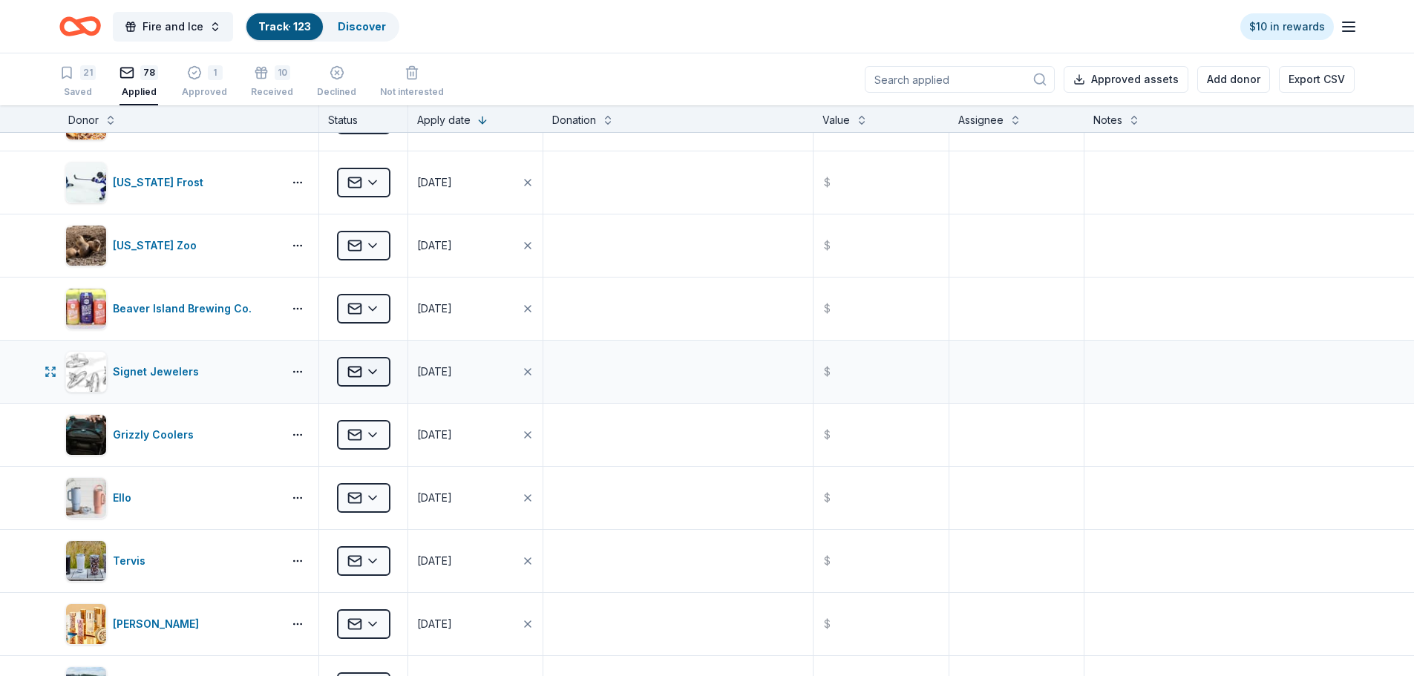
click at [375, 214] on html "Fire and Ice Track · 123 Discover $10 in rewards 21 Saved 78 Applied 1 Approved…" at bounding box center [707, 338] width 1414 height 676
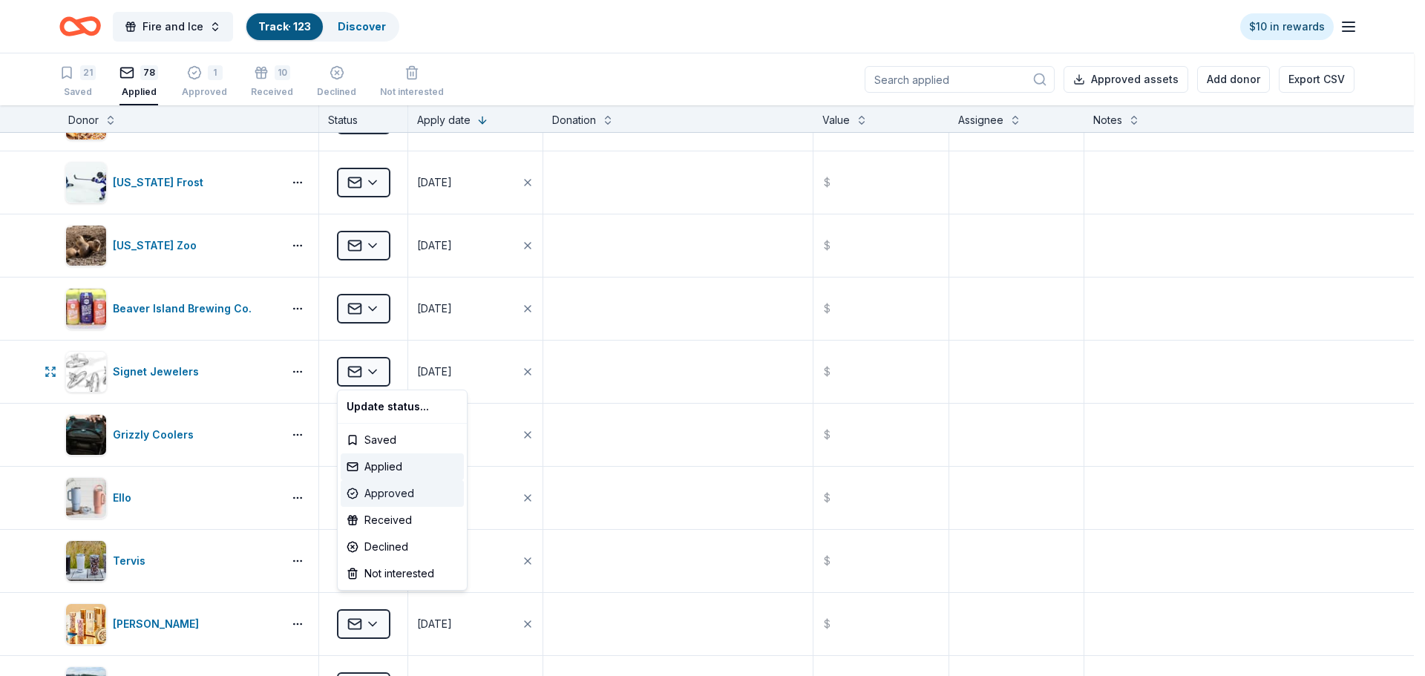
click at [401, 214] on div "Approved" at bounding box center [402, 493] width 123 height 27
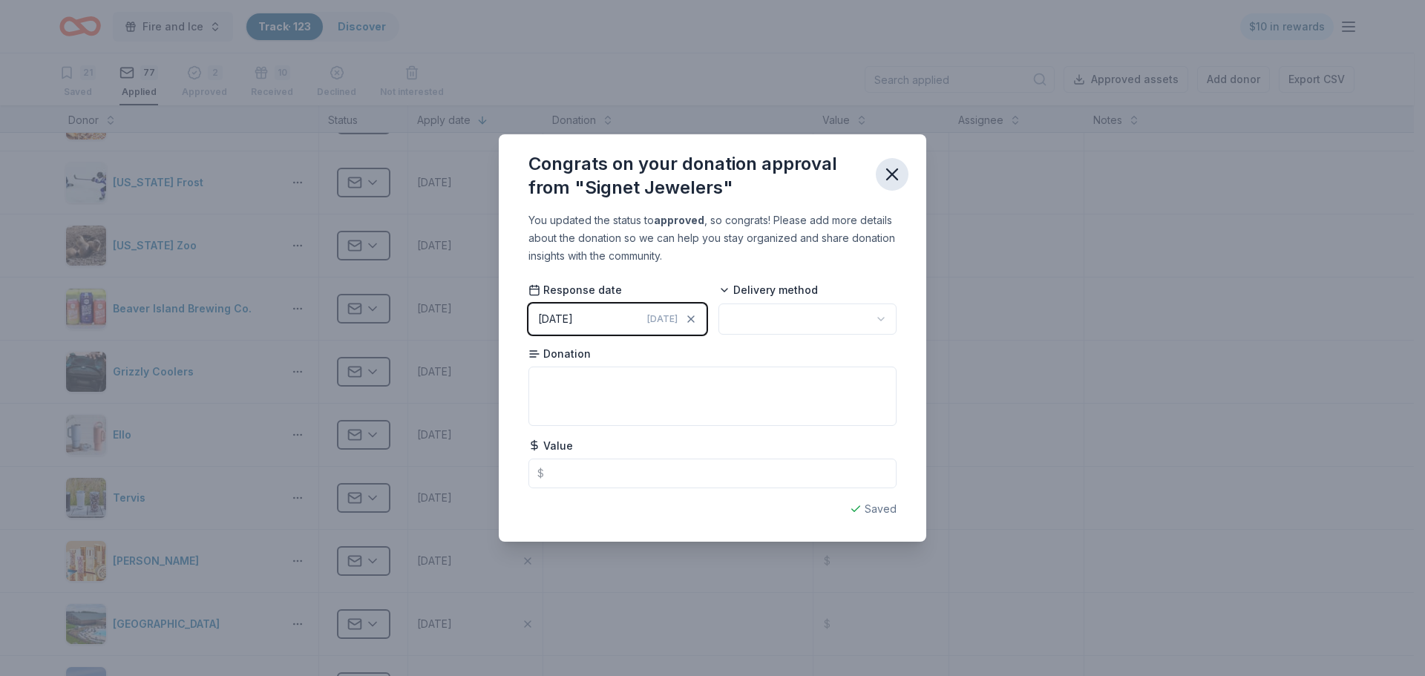
click at [551, 174] on button "button" at bounding box center [892, 174] width 33 height 33
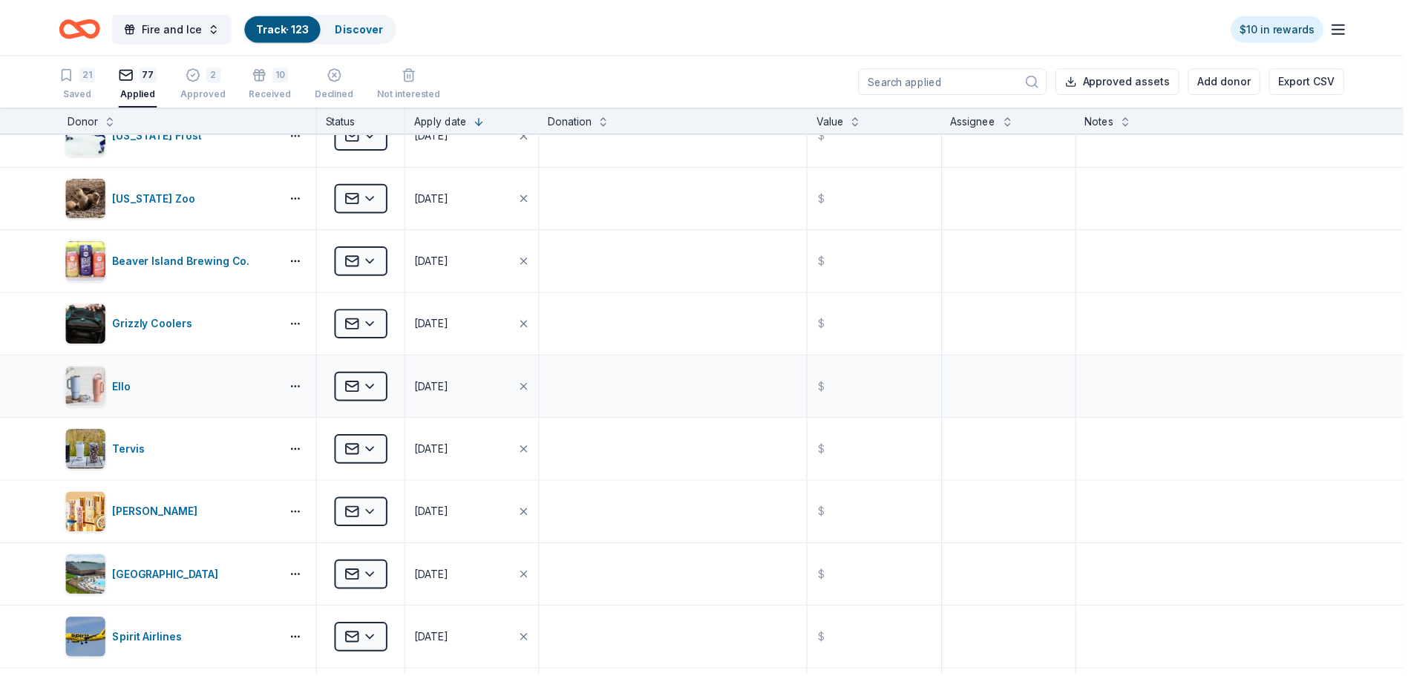
scroll to position [4155, 0]
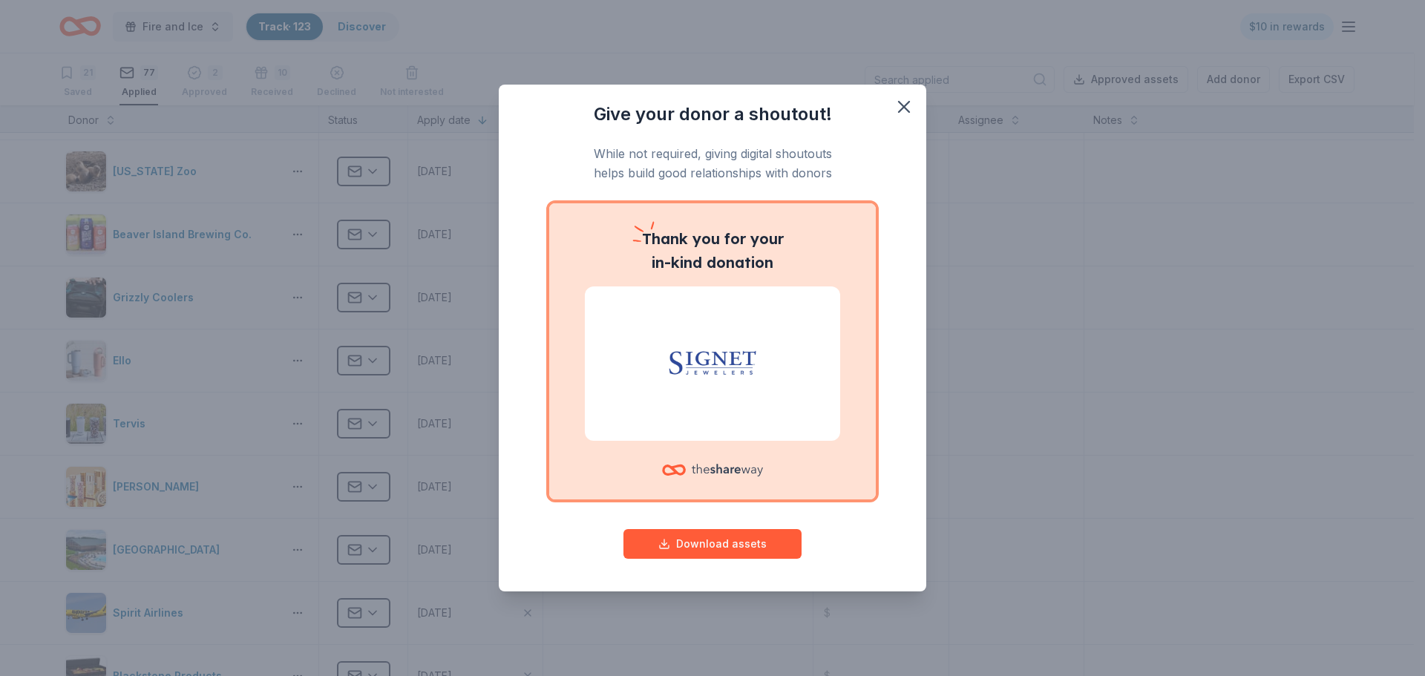
drag, startPoint x: 902, startPoint y: 109, endPoint x: 867, endPoint y: 123, distance: 38.3
click at [551, 109] on icon "button" at bounding box center [903, 106] width 21 height 21
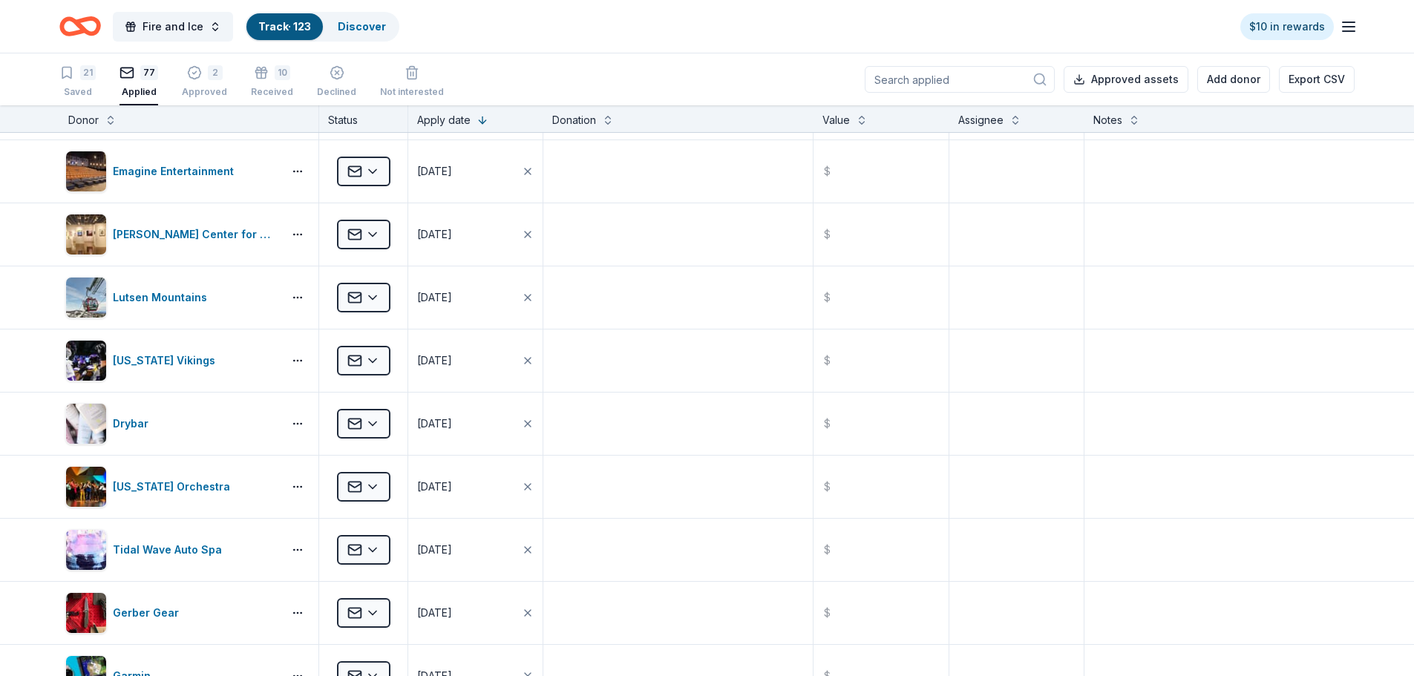
scroll to position [0, 0]
